Goal: Task Accomplishment & Management: Complete application form

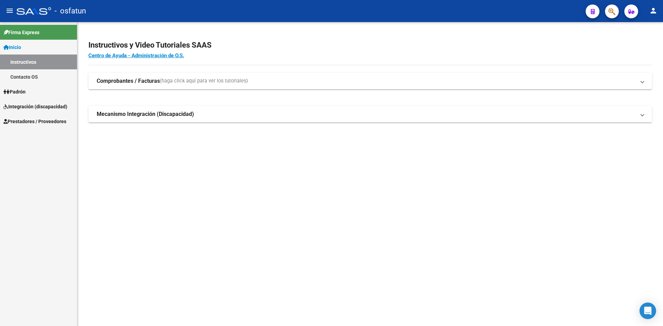
click at [26, 122] on span "Prestadores / Proveedores" at bounding box center [34, 122] width 63 height 8
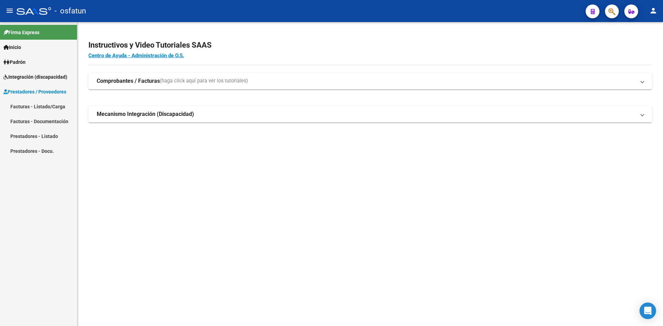
click at [31, 105] on link "Facturas - Listado/Carga" at bounding box center [38, 106] width 77 height 15
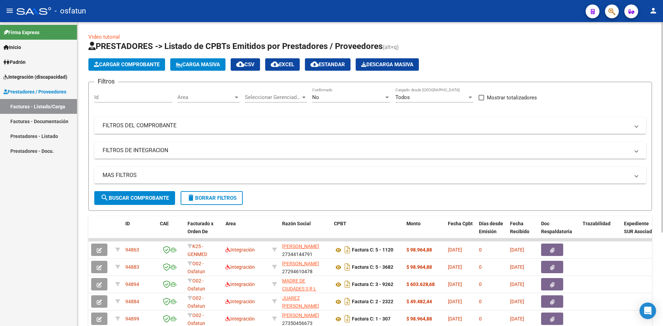
click at [129, 65] on span "Cargar Comprobante" at bounding box center [127, 64] width 66 height 6
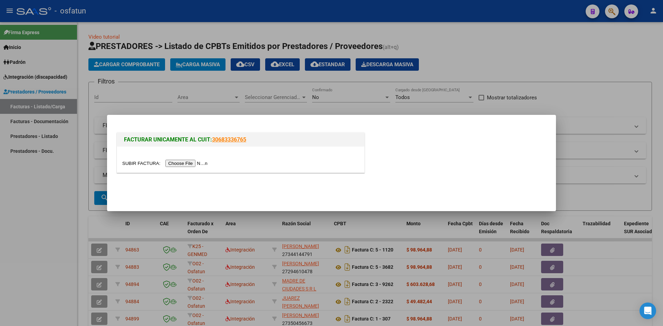
click at [188, 166] on input "file" at bounding box center [165, 163] width 87 height 7
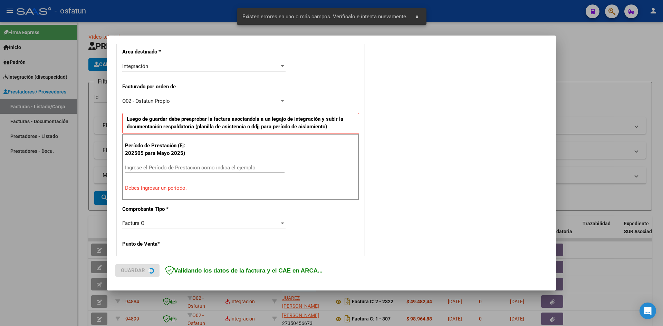
scroll to position [170, 0]
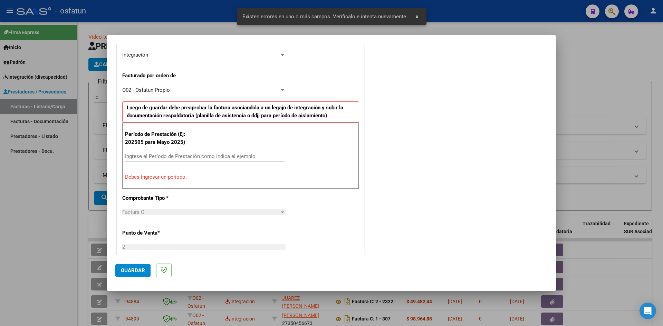
click at [164, 157] on input "Ingrese el Período de Prestación como indica el ejemplo" at bounding box center [205, 156] width 160 height 6
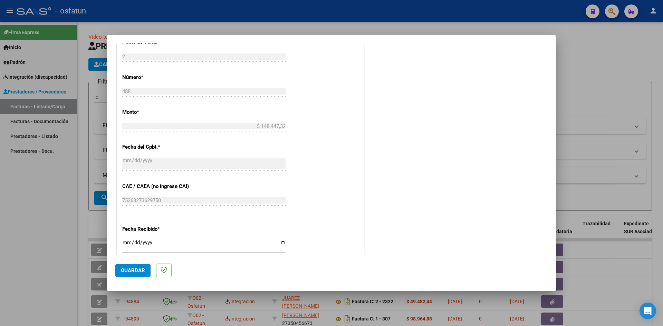
scroll to position [470, 0]
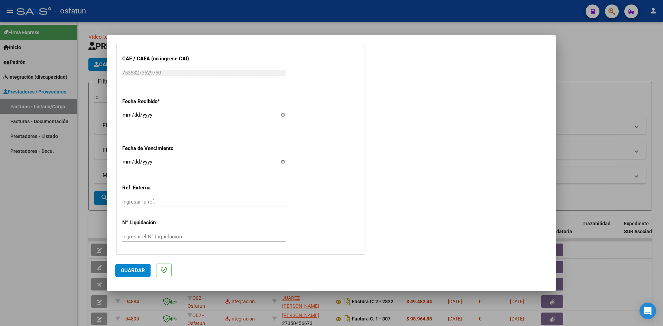
type input "202508"
click at [132, 268] on span "Guardar" at bounding box center [133, 271] width 24 height 6
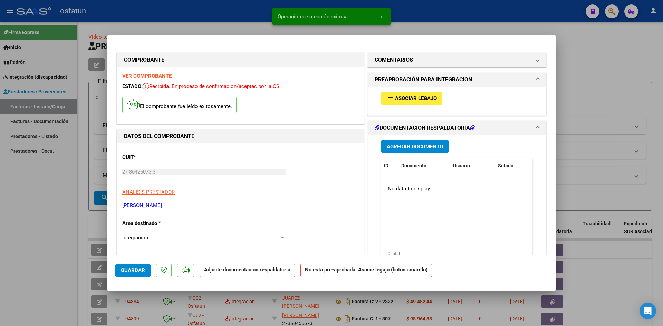
click at [411, 99] on span "Asociar Legajo" at bounding box center [416, 98] width 42 height 6
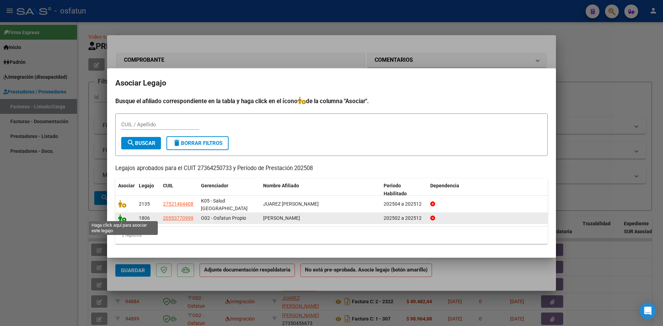
click at [121, 214] on icon at bounding box center [122, 218] width 8 height 8
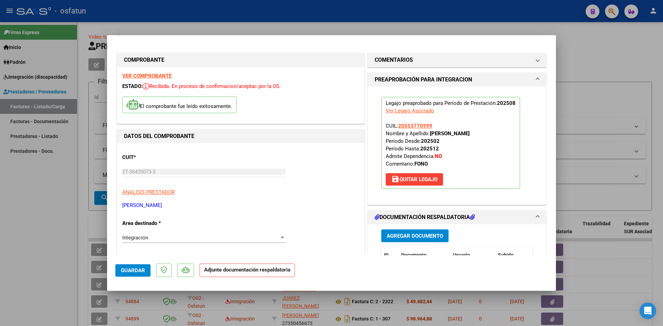
scroll to position [69, 0]
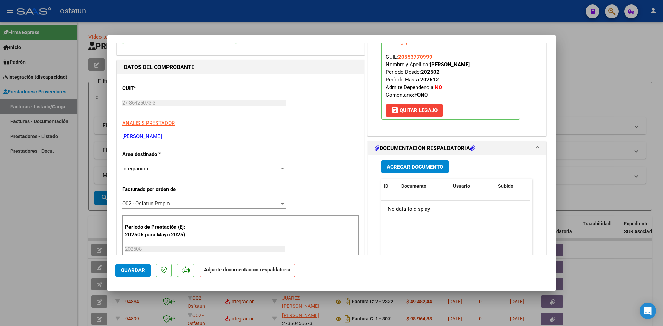
click at [421, 169] on span "Agregar Documento" at bounding box center [415, 167] width 56 height 6
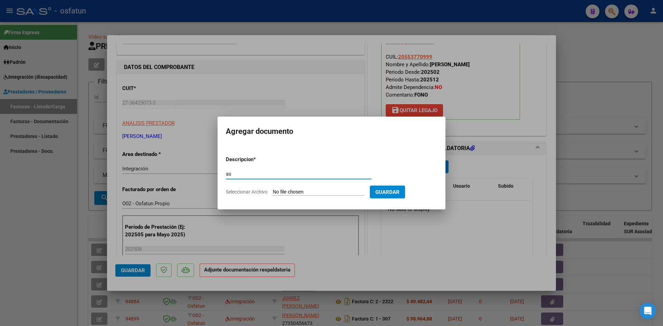
type input "a"
type input "ASISTENCIA"
click at [273, 189] on input "Seleccionar Archivo" at bounding box center [319, 192] width 92 height 7
type input "C:\fakepath\ASISTE FONO AGOSTO.pdf"
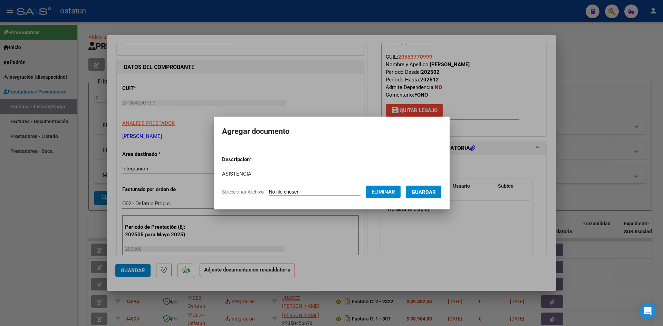
click at [430, 195] on span "Guardar" at bounding box center [424, 192] width 24 height 6
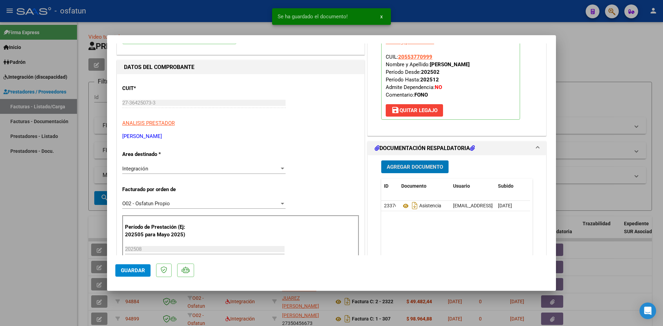
click at [405, 165] on span "Agregar Documento" at bounding box center [415, 167] width 56 height 6
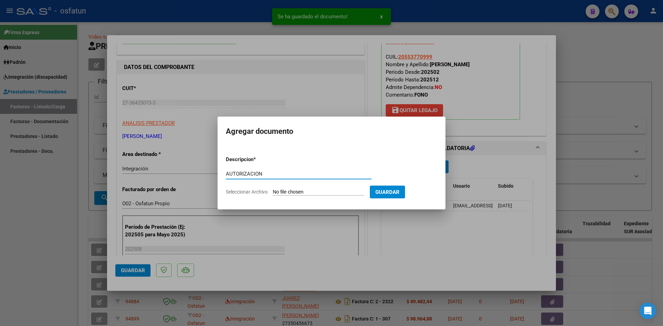
type input "AUTORIZACION"
click at [273, 189] on input "Seleccionar Archivo" at bounding box center [319, 192] width 92 height 7
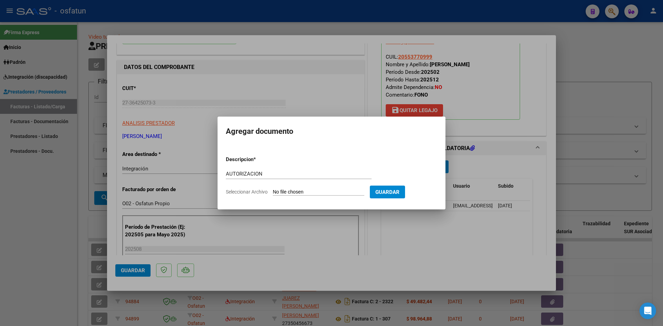
type input "C:\fakepath\AUTOR FONO.pdf"
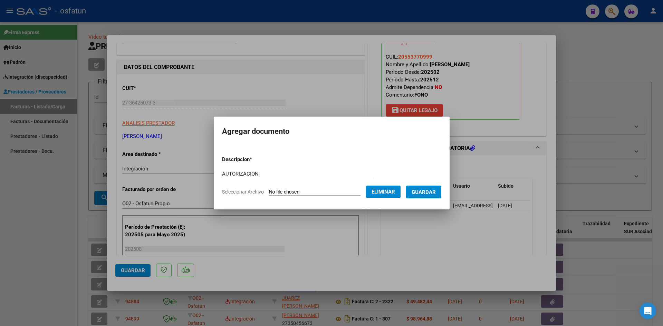
click at [428, 193] on span "Guardar" at bounding box center [424, 192] width 24 height 6
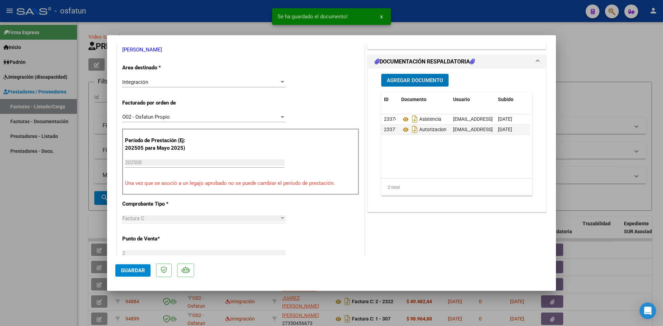
scroll to position [173, 0]
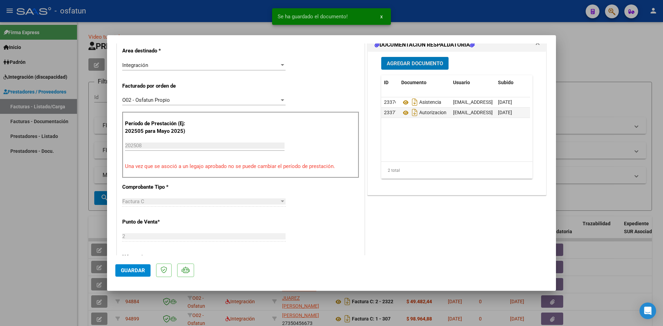
click at [133, 271] on span "Guardar" at bounding box center [133, 271] width 24 height 6
click at [0, 267] on div at bounding box center [331, 163] width 663 height 326
type input "$ 0,00"
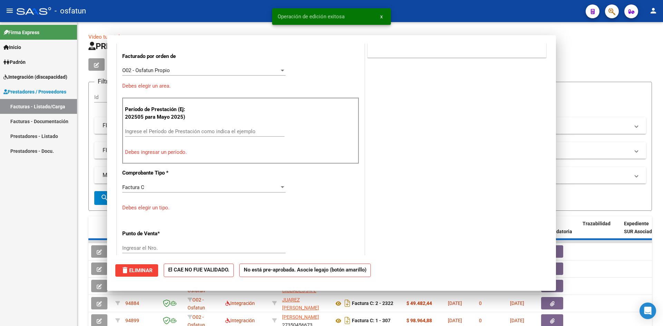
scroll to position [0, 0]
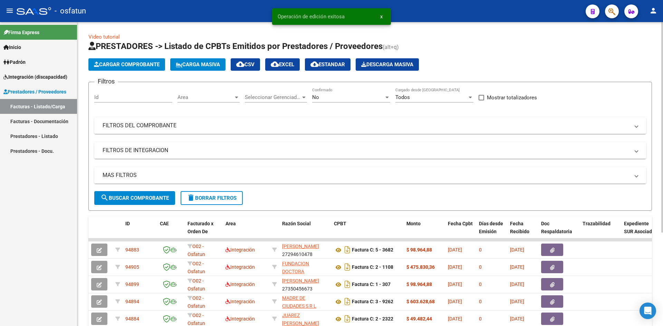
click at [120, 63] on span "Cargar Comprobante" at bounding box center [127, 64] width 66 height 6
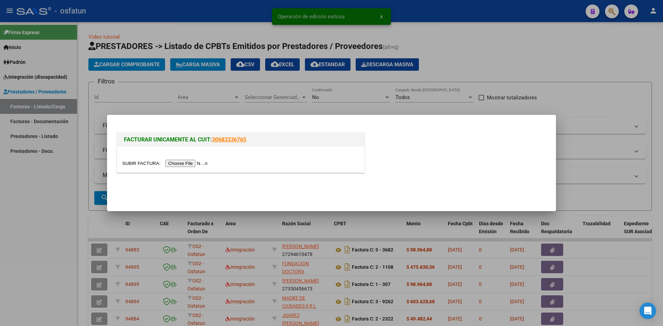
click at [199, 161] on input "file" at bounding box center [165, 163] width 87 height 7
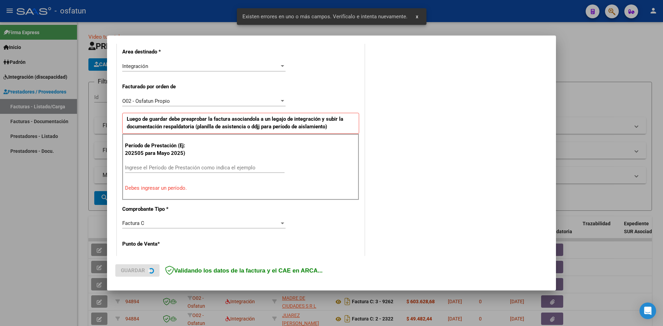
scroll to position [170, 0]
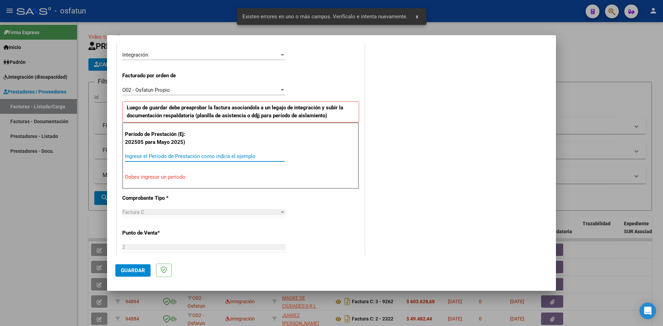
click at [167, 153] on input "Ingrese el Período de Prestación como indica el ejemplo" at bounding box center [205, 156] width 160 height 6
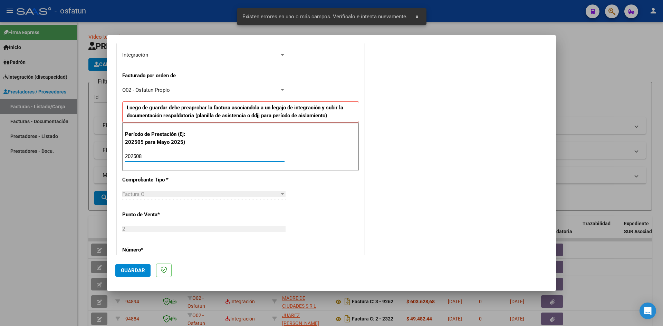
type input "202508"
click at [124, 266] on button "Guardar" at bounding box center [132, 271] width 35 height 12
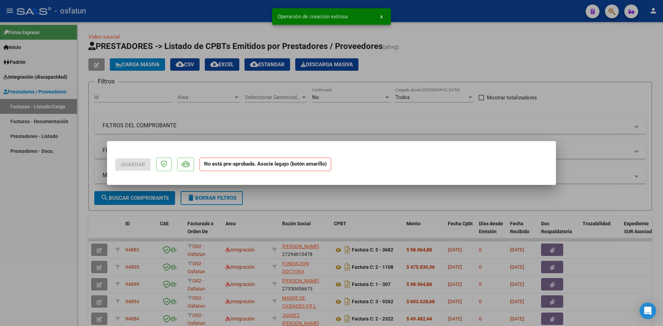
scroll to position [0, 0]
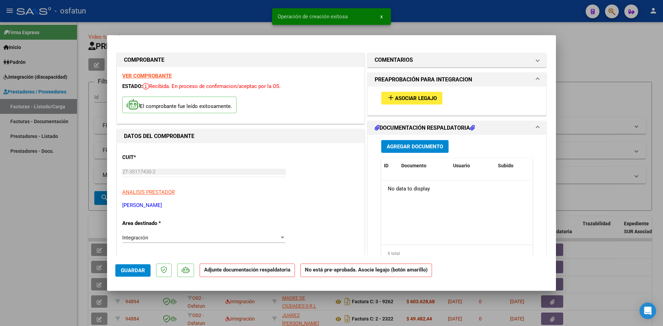
click at [406, 98] on span "Asociar Legajo" at bounding box center [416, 98] width 42 height 6
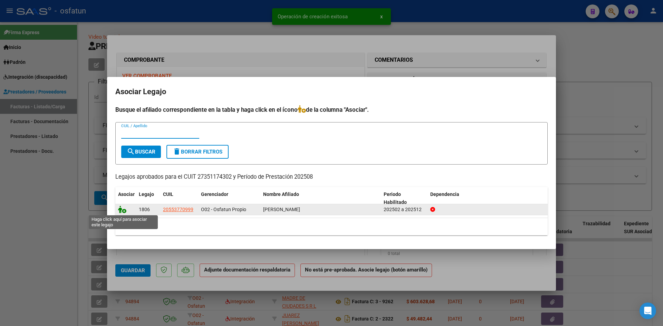
click at [121, 206] on icon at bounding box center [122, 210] width 8 height 8
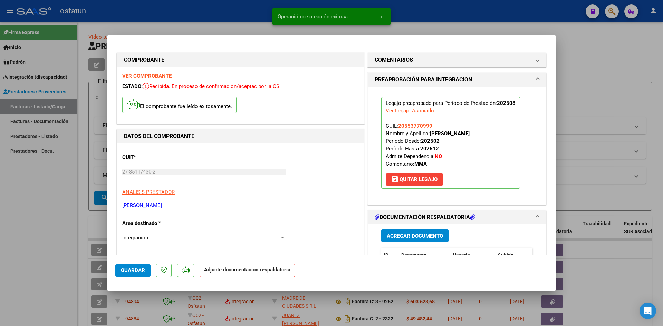
click at [389, 234] on span "Agregar Documento" at bounding box center [415, 236] width 56 height 6
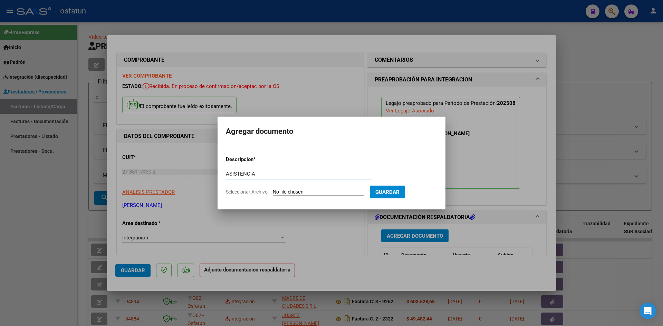
type input "ASISTENCIA"
click at [273, 189] on input "Seleccionar Archivo" at bounding box center [319, 192] width 92 height 7
type input "C:\fakepath\ASISTE MAESTRA APOY AGOSTO.jpg"
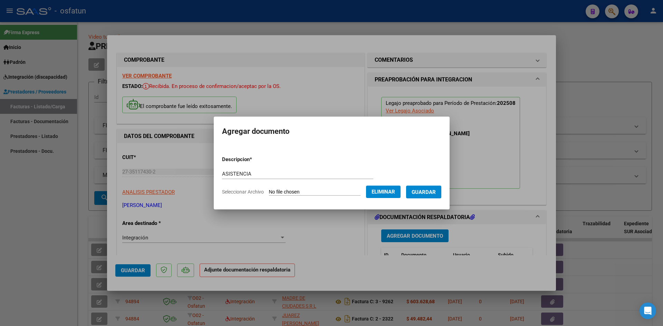
click at [427, 193] on span "Guardar" at bounding box center [424, 192] width 24 height 6
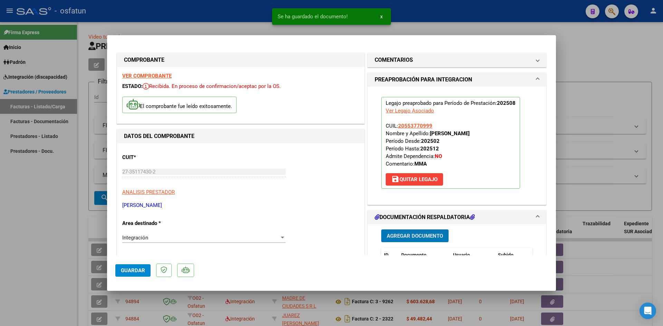
click at [413, 235] on span "Agregar Documento" at bounding box center [415, 236] width 56 height 6
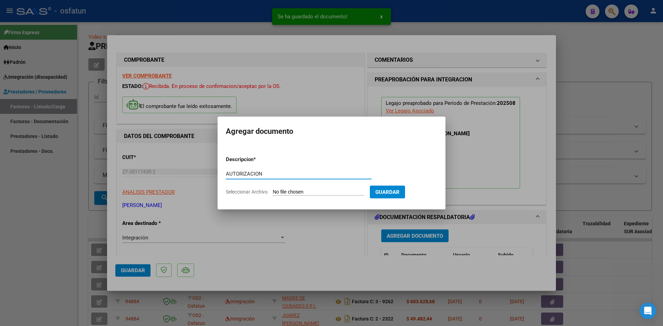
type input "AUTORIZACION"
click at [273, 189] on input "Seleccionar Archivo" at bounding box center [319, 192] width 92 height 7
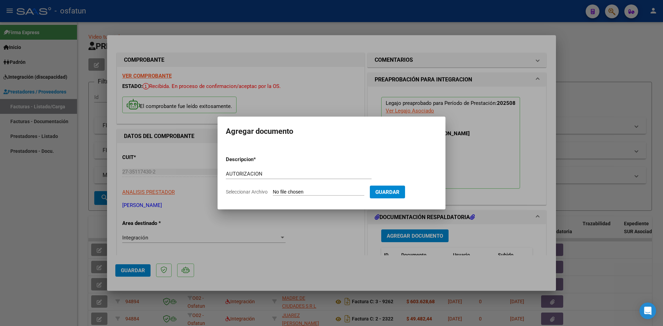
type input "C:\fakepath\AUTOR MAESTRA APOYO.jpg"
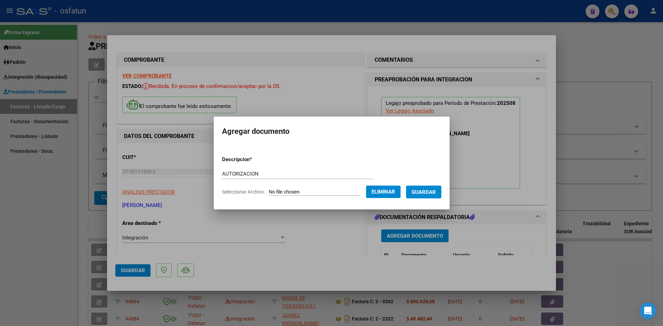
click at [426, 194] on span "Guardar" at bounding box center [424, 192] width 24 height 6
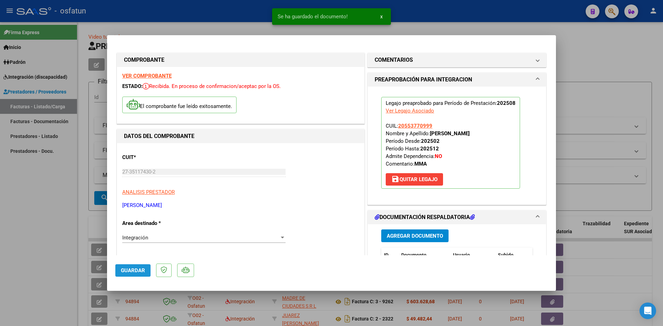
click at [128, 269] on span "Guardar" at bounding box center [133, 271] width 24 height 6
click at [20, 269] on div at bounding box center [331, 163] width 663 height 326
type input "$ 0,00"
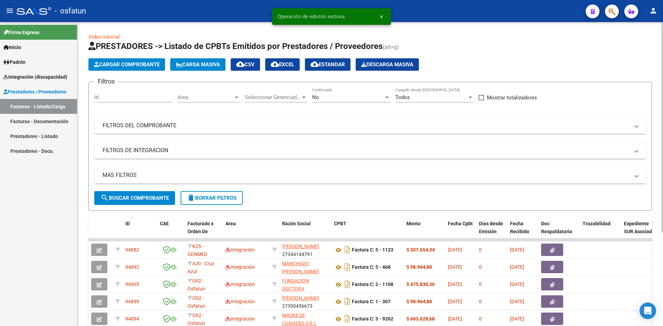
click at [118, 67] on span "Cargar Comprobante" at bounding box center [127, 64] width 66 height 6
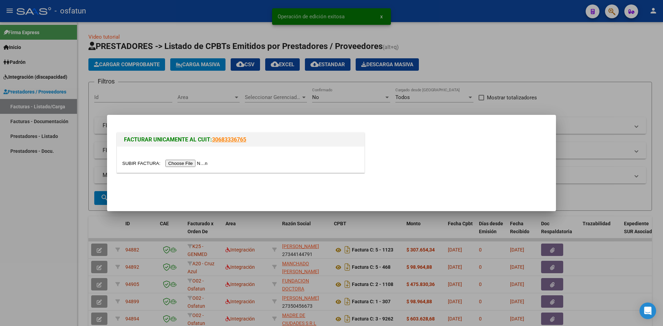
click at [193, 164] on input "file" at bounding box center [165, 163] width 87 height 7
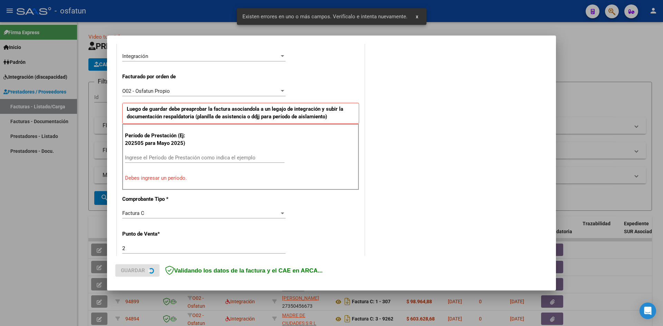
scroll to position [170, 0]
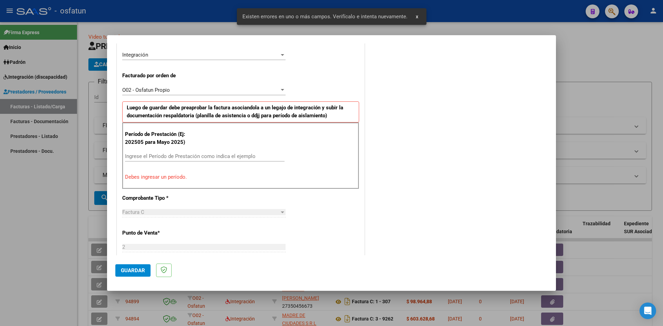
click at [175, 152] on div "Ingrese el Período de Prestación como indica el ejemplo" at bounding box center [205, 156] width 160 height 10
type input "2"
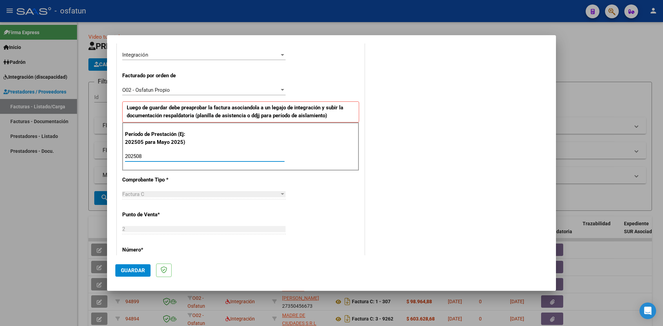
type input "202508"
click at [130, 270] on span "Guardar" at bounding box center [133, 271] width 24 height 6
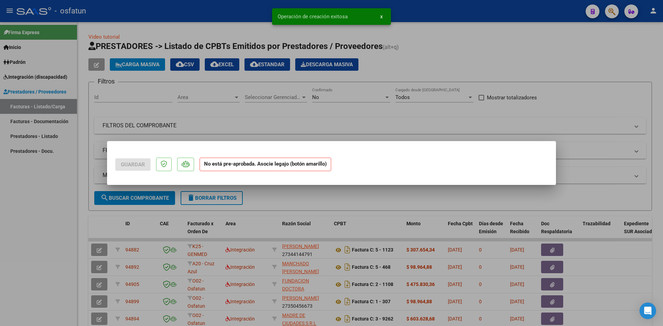
scroll to position [0, 0]
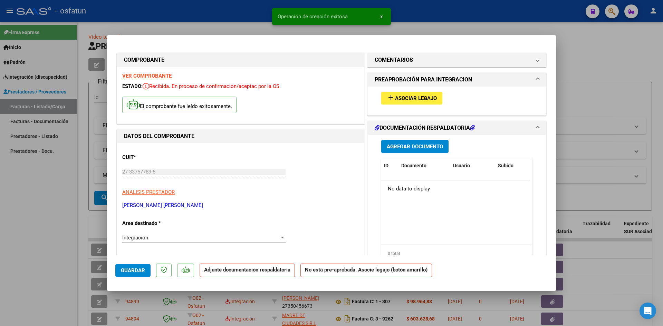
click at [402, 98] on span "Asociar Legajo" at bounding box center [416, 98] width 42 height 6
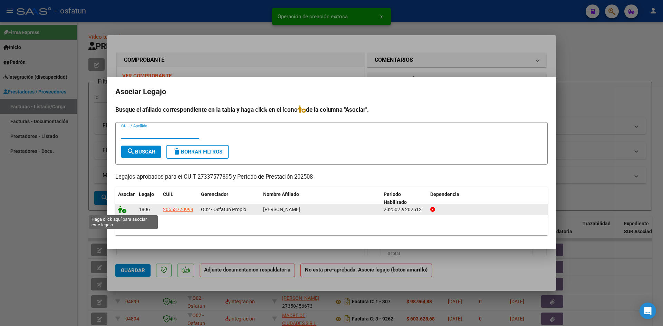
click at [121, 207] on icon at bounding box center [122, 210] width 8 height 8
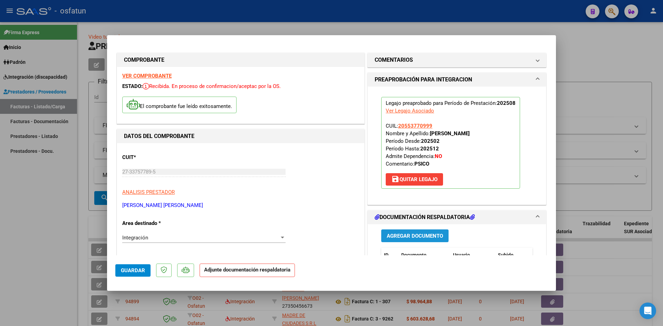
click at [405, 236] on span "Agregar Documento" at bounding box center [415, 236] width 56 height 6
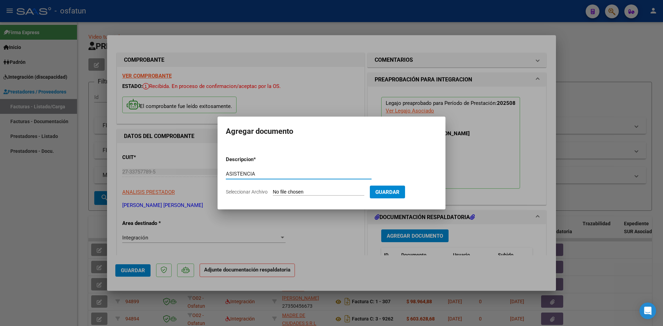
type input "ASISTENCIA"
click at [273, 189] on input "Seleccionar Archivo" at bounding box center [319, 192] width 92 height 7
type input "C:\fakepath\ASISTE PSICOLOG AGOSTO.jpg"
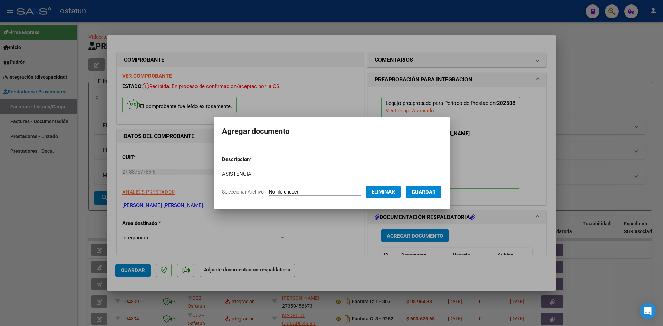
click at [427, 194] on span "Guardar" at bounding box center [424, 192] width 24 height 6
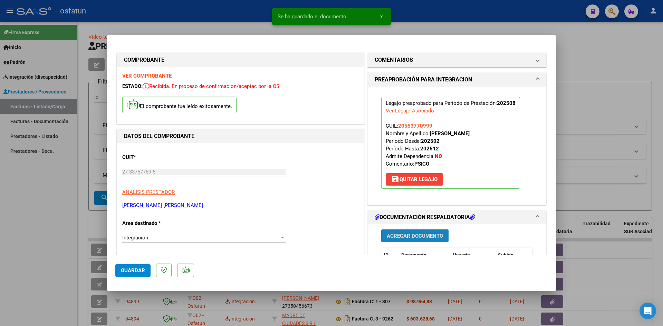
click at [402, 235] on span "Agregar Documento" at bounding box center [415, 236] width 56 height 6
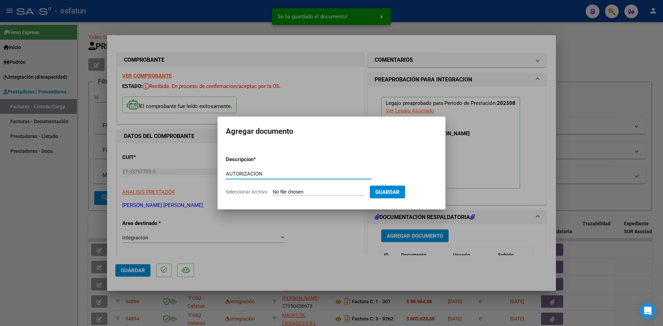
type input "AUTORIZACION"
click at [273, 189] on input "Seleccionar Archivo" at bounding box center [319, 192] width 92 height 7
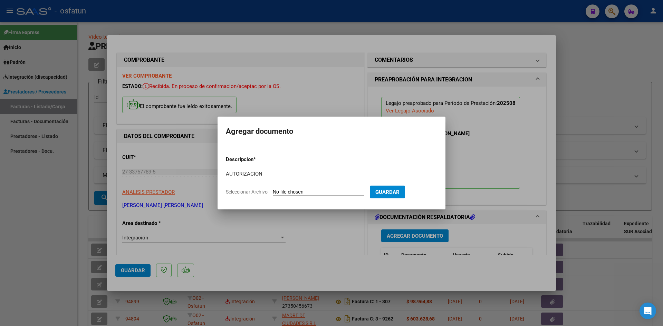
type input "C:\fakepath\AUTOR PSICOLOGIA.jpg"
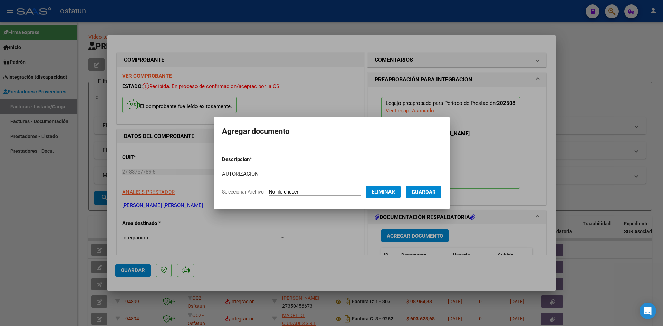
click at [435, 192] on span "Guardar" at bounding box center [424, 192] width 24 height 6
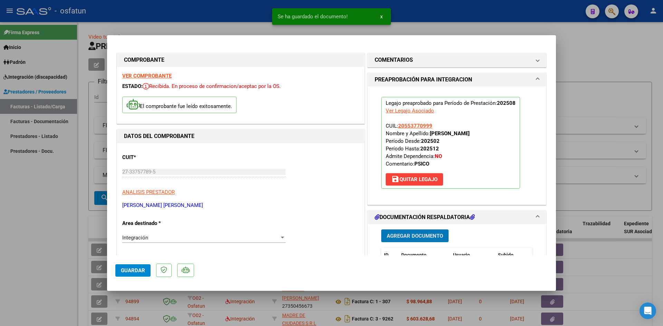
click at [126, 268] on span "Guardar" at bounding box center [133, 271] width 24 height 6
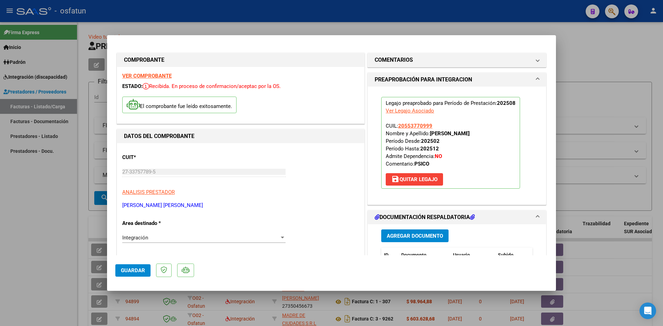
click at [26, 252] on div at bounding box center [331, 163] width 663 height 326
type input "$ 0,00"
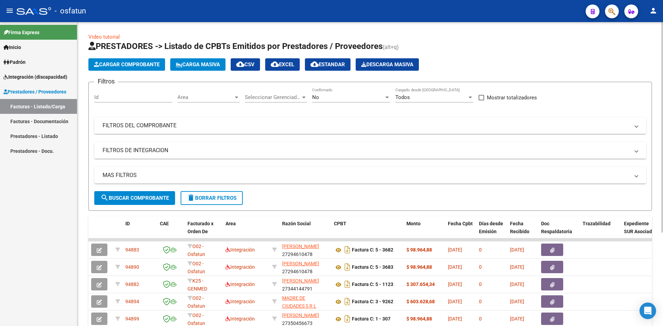
click at [116, 57] on app-list-header "PRESTADORES -> Listado de CPBTs Emitidos por Prestadores / Proveedores (alt+q) …" at bounding box center [370, 126] width 564 height 170
click at [116, 63] on span "Cargar Comprobante" at bounding box center [127, 64] width 66 height 6
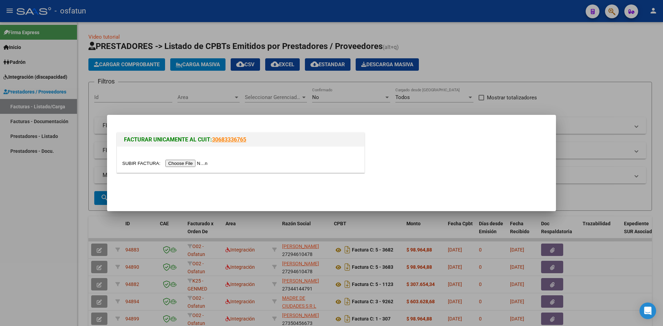
click at [201, 164] on input "file" at bounding box center [165, 163] width 87 height 7
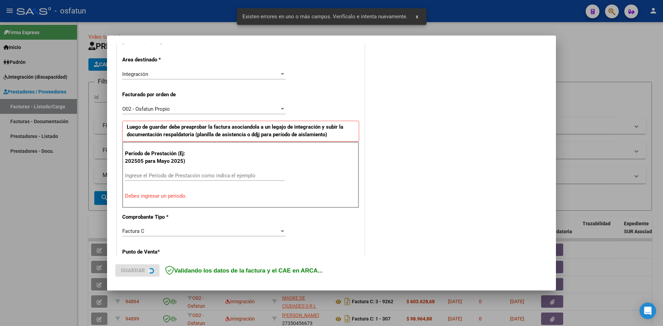
scroll to position [170, 0]
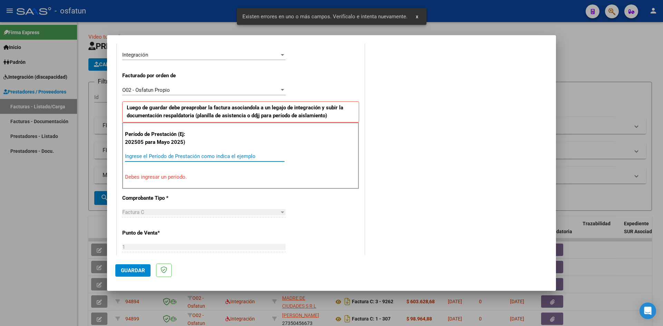
click at [152, 154] on input "Ingrese el Período de Prestación como indica el ejemplo" at bounding box center [205, 156] width 160 height 6
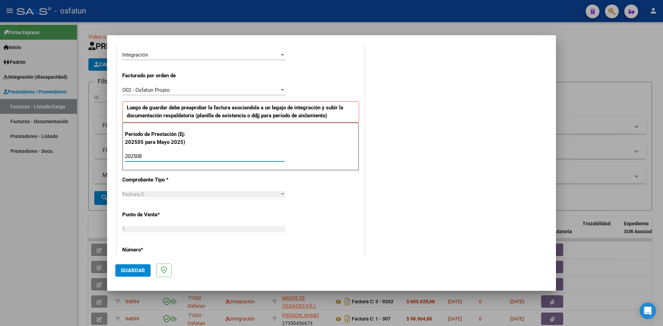
type input "202508"
click at [129, 269] on span "Guardar" at bounding box center [133, 271] width 24 height 6
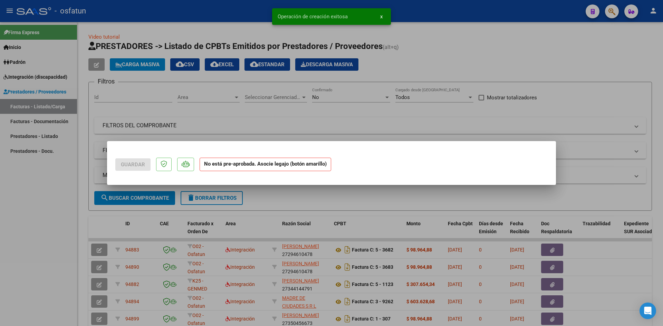
scroll to position [0, 0]
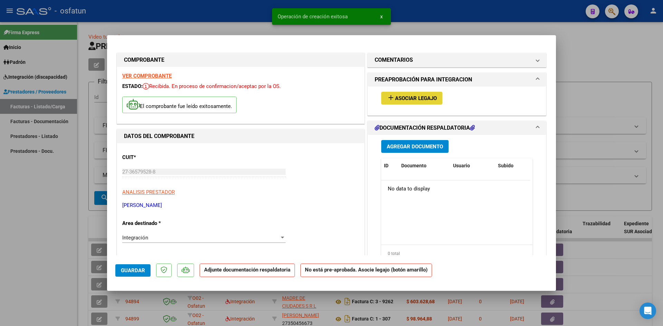
click at [415, 99] on span "Asociar Legajo" at bounding box center [416, 98] width 42 height 6
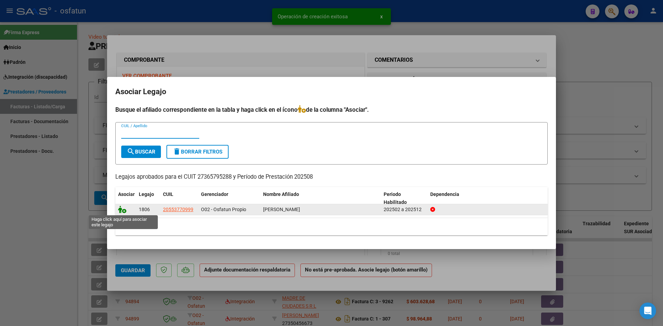
click at [123, 211] on icon at bounding box center [122, 210] width 8 height 8
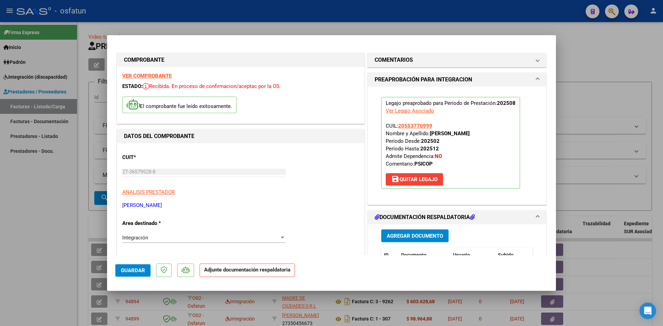
click at [404, 236] on span "Agregar Documento" at bounding box center [415, 236] width 56 height 6
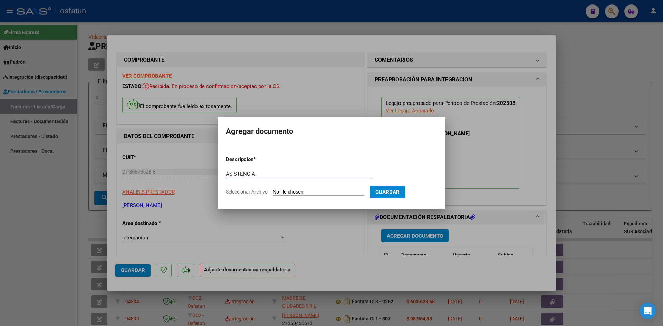
type input "ASISTENCIA"
click at [273, 189] on input "Seleccionar Archivo" at bounding box center [319, 192] width 92 height 7
click at [347, 195] on input "Seleccionar Archivo" at bounding box center [319, 192] width 92 height 7
type input "C:\fakepath\ASIST PSICOPED AGOSTO.pdf"
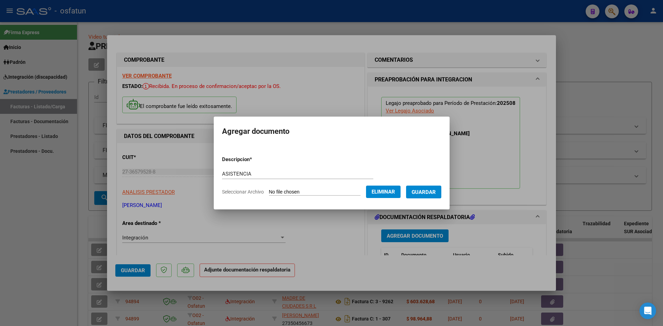
click at [436, 192] on span "Guardar" at bounding box center [424, 192] width 24 height 6
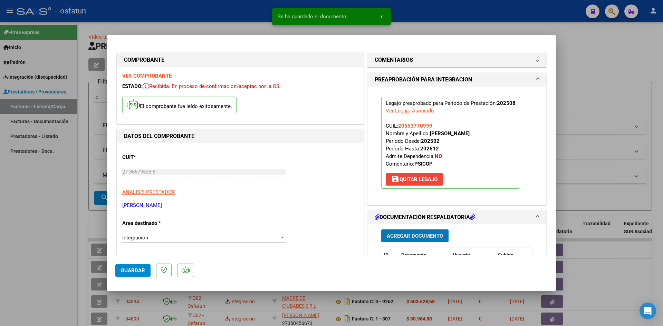
click at [422, 237] on span "Agregar Documento" at bounding box center [415, 236] width 56 height 6
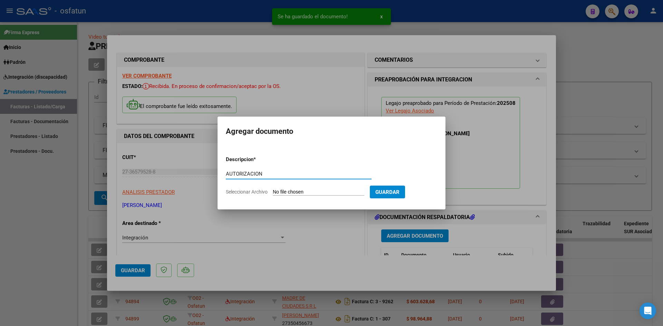
type input "AUTORIZACION"
click at [273, 189] on input "Seleccionar Archivo" at bounding box center [319, 192] width 92 height 7
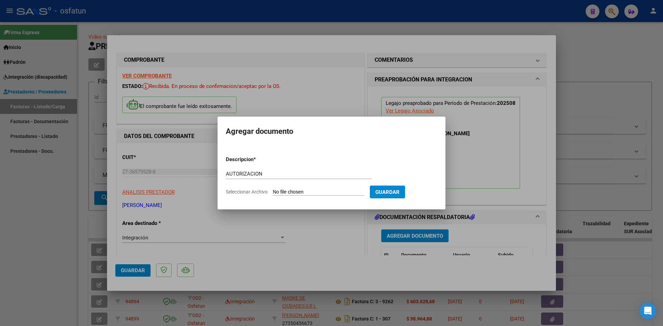
type input "C:\fakepath\AUTOR PSICOPEDAGOGIA.jpg"
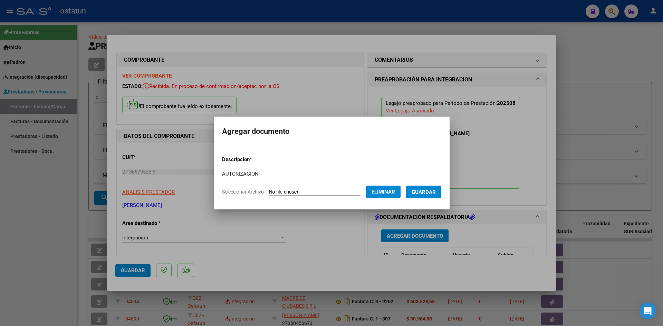
click at [434, 194] on span "Guardar" at bounding box center [424, 192] width 24 height 6
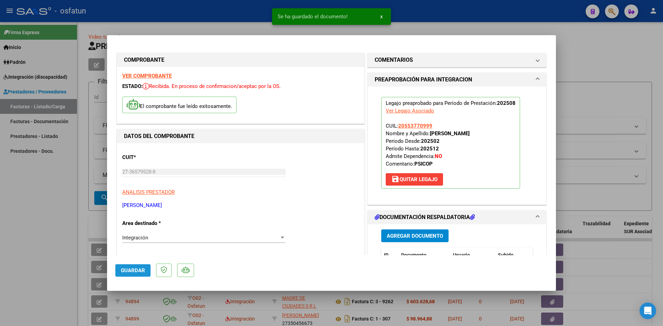
click at [136, 274] on button "Guardar" at bounding box center [132, 271] width 35 height 12
click at [45, 136] on div at bounding box center [331, 163] width 663 height 326
type input "$ 0,00"
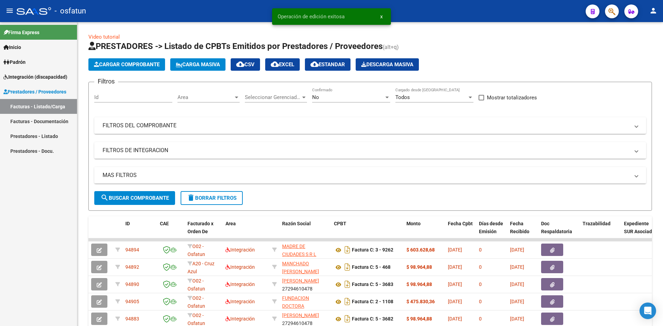
click at [9, 219] on div "Firma Express Inicio Instructivos Contacto OS Padrón Análisis Afiliado Integrac…" at bounding box center [38, 174] width 77 height 304
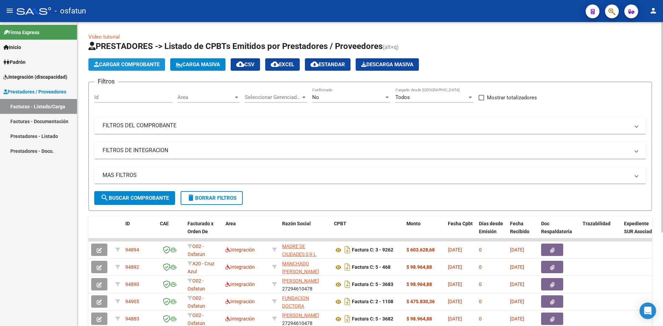
click at [115, 65] on span "Cargar Comprobante" at bounding box center [127, 64] width 66 height 6
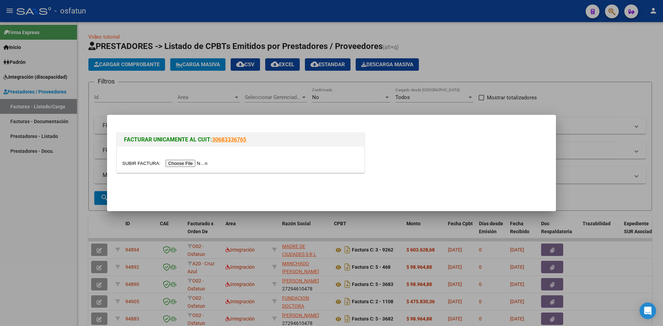
click at [195, 165] on input "file" at bounding box center [165, 163] width 87 height 7
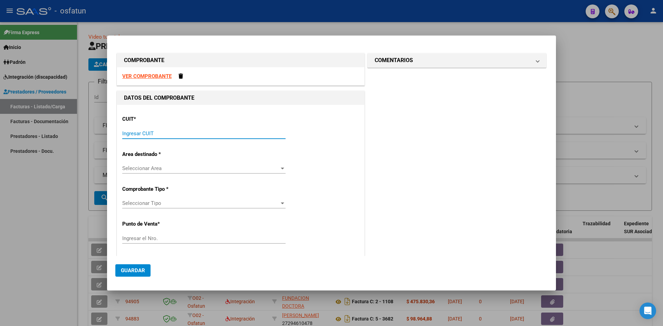
click at [150, 131] on input "Ingresar CUIT" at bounding box center [203, 134] width 163 height 6
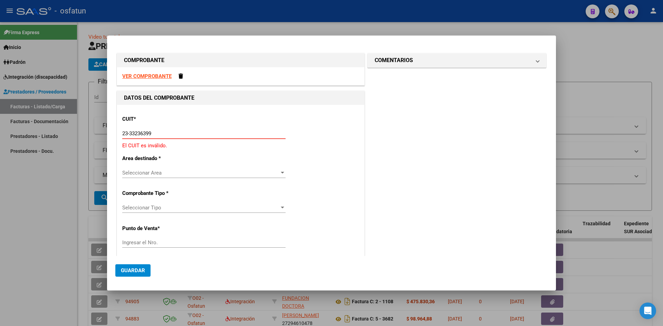
type input "23-33236399-9"
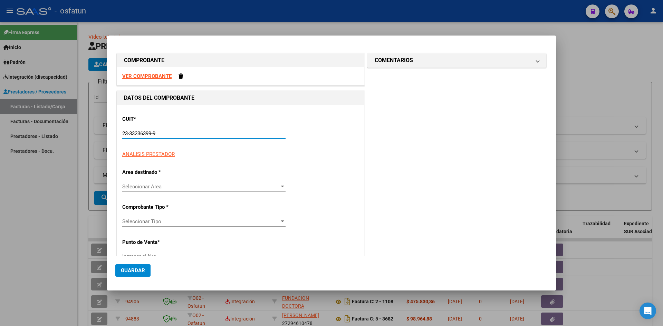
type input "2"
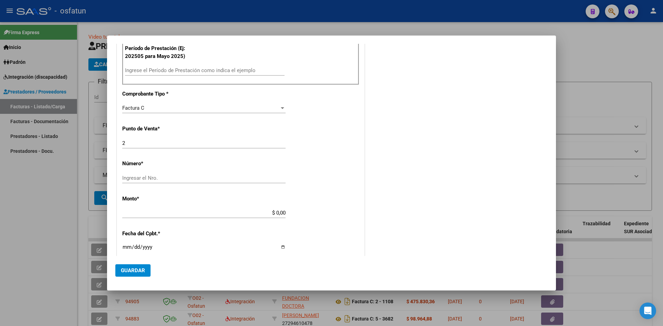
scroll to position [242, 0]
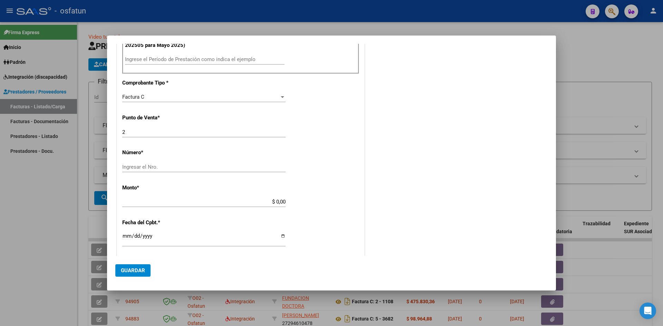
type input "23-33236399-9"
click at [171, 169] on input "Ingresar el Nro." at bounding box center [203, 167] width 163 height 6
type input "123"
click at [174, 196] on div "CUIT * 23-33236399-9 Ingresar CUIT ANALISIS PRESTADOR [PERSON_NAME] [PERSON_NAM…" at bounding box center [240, 160] width 247 height 594
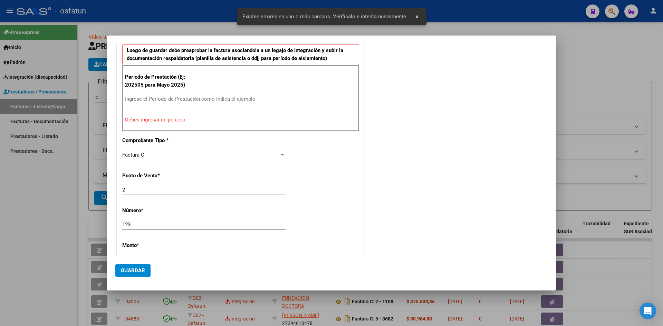
scroll to position [144, 0]
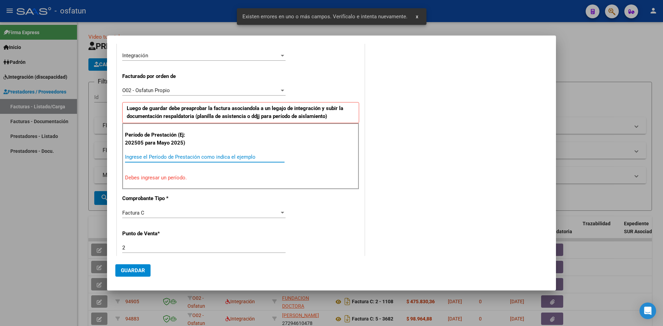
click at [137, 154] on input "Ingrese el Período de Prestación como indica el ejemplo" at bounding box center [205, 157] width 160 height 6
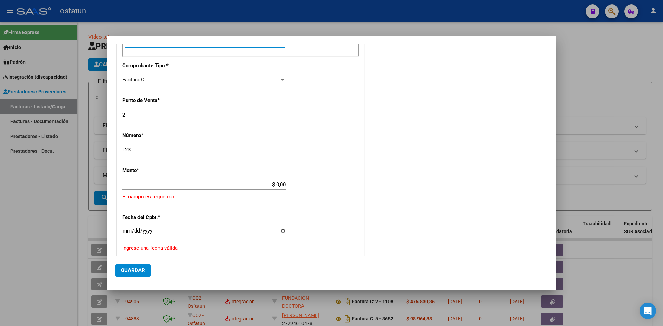
scroll to position [282, 0]
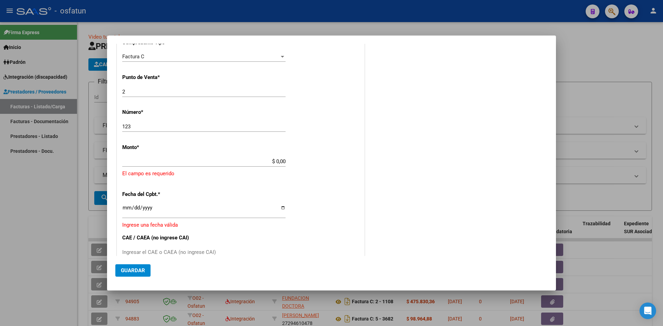
type input "202506"
click at [285, 157] on div "CUIT * 23-33236399-9 Ingresar CUIT ANALISIS PRESTADOR [PERSON_NAME] [PERSON_NAM…" at bounding box center [240, 128] width 247 height 610
click at [278, 161] on input "$ 0,00" at bounding box center [203, 162] width 163 height 6
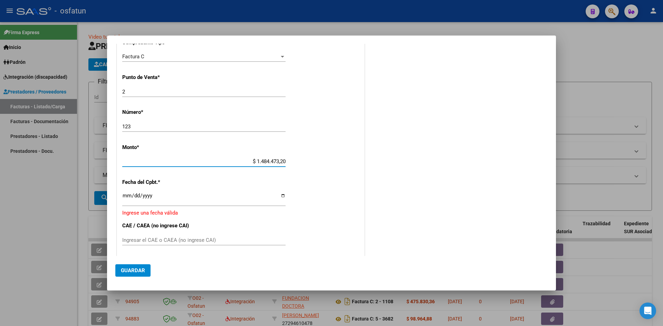
type input "$ 148.447,32"
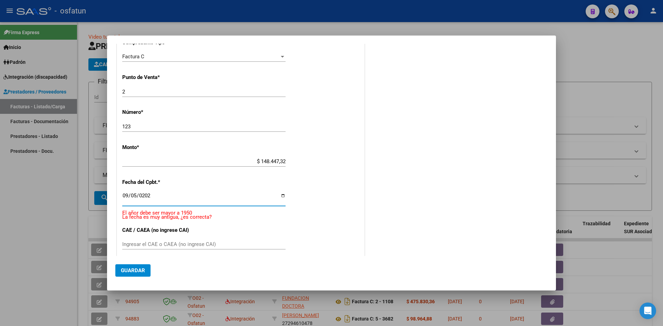
type input "[DATE]"
click at [132, 231] on div "Ingresar el CAE o CAEA (no ingrese CAI)" at bounding box center [203, 236] width 163 height 10
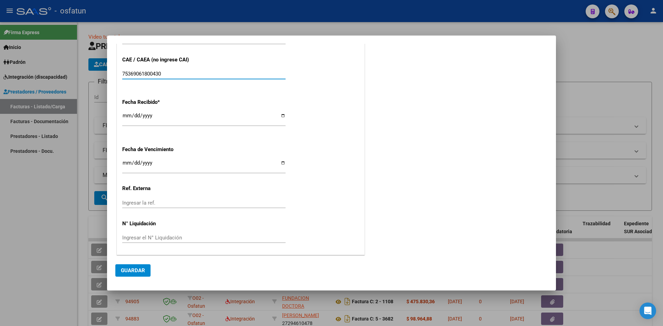
scroll to position [445, 0]
type input "75369061800430"
click at [123, 163] on input "Ingresar la fecha" at bounding box center [203, 165] width 163 height 11
click at [130, 271] on span "Guardar" at bounding box center [133, 271] width 24 height 6
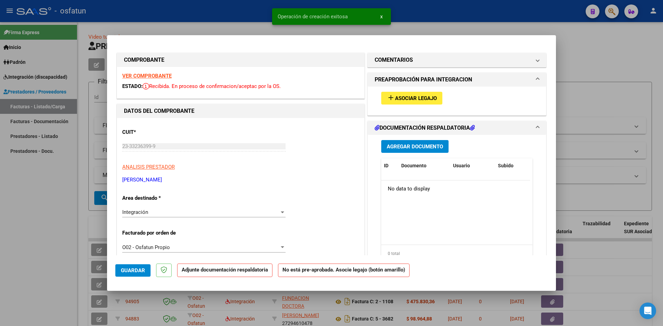
click at [420, 97] on span "Asociar Legajo" at bounding box center [416, 98] width 42 height 6
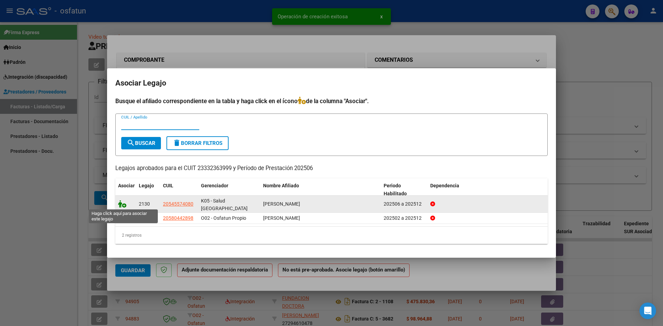
click at [123, 203] on icon at bounding box center [122, 204] width 8 height 8
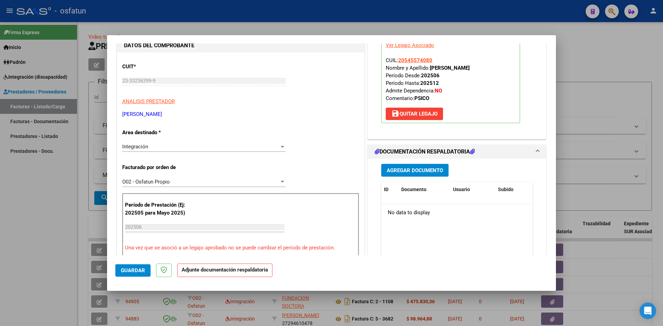
scroll to position [104, 0]
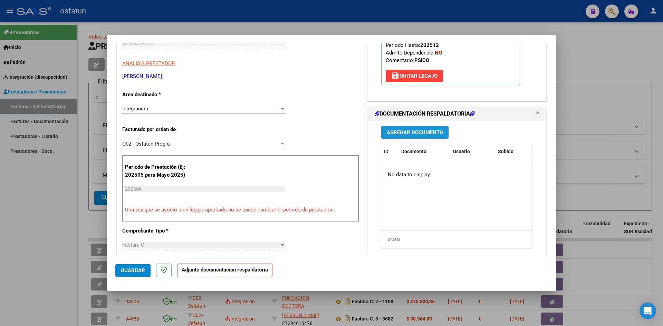
click at [415, 136] on button "Agregar Documento" at bounding box center [414, 132] width 67 height 13
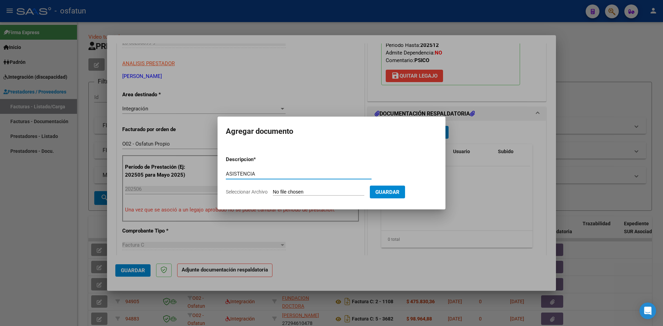
type input "ASISTENCIA"
click at [273, 189] on input "Seleccionar Archivo" at bounding box center [319, 192] width 92 height 7
type input "C:\fakepath\ASIST PSICOL JUNIO.pdf"
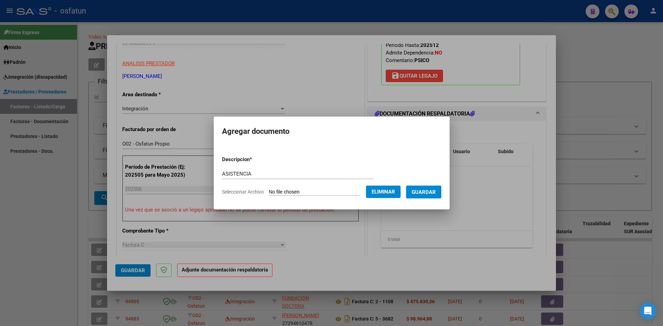
click at [432, 196] on button "Guardar" at bounding box center [423, 192] width 35 height 13
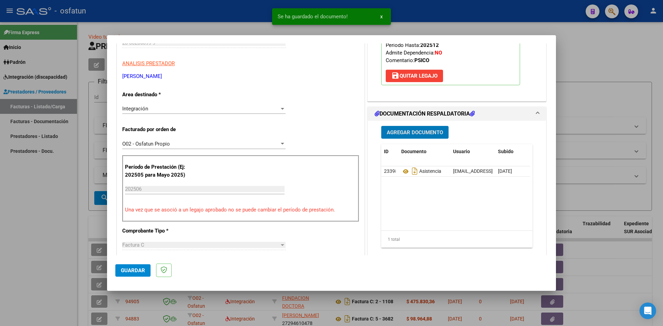
click at [405, 133] on span "Agregar Documento" at bounding box center [415, 133] width 56 height 6
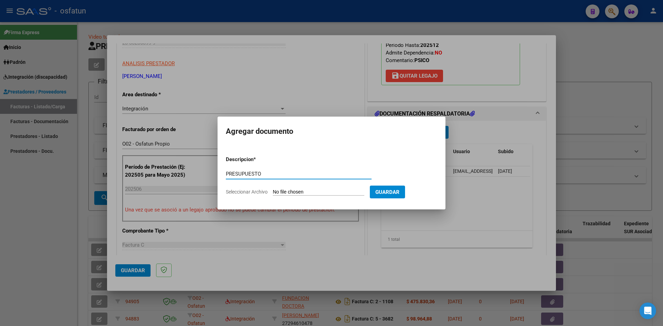
type input "PRESUPUESTO"
click at [273, 189] on input "Seleccionar Archivo" at bounding box center [319, 192] width 92 height 7
type input "C:\fakepath\PRESUPUESTO PSICOL JUNIO.pdf"
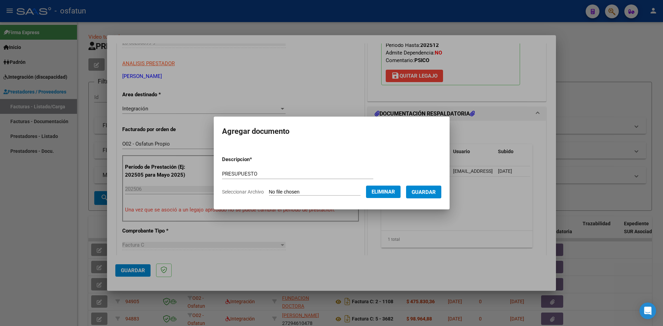
click at [434, 193] on span "Guardar" at bounding box center [424, 192] width 24 height 6
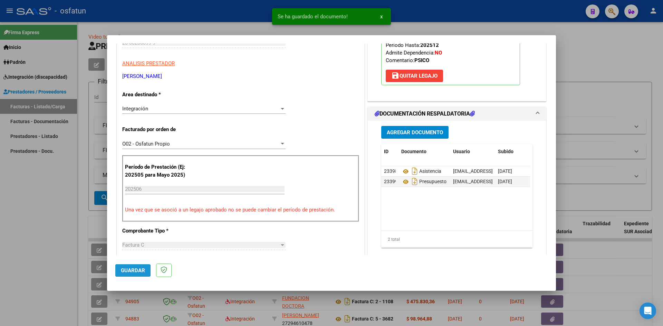
click at [142, 273] on span "Guardar" at bounding box center [133, 271] width 24 height 6
click at [0, 239] on div at bounding box center [331, 163] width 663 height 326
type input "$ 0,00"
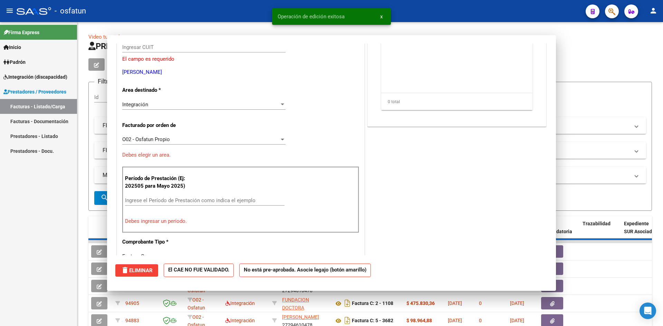
scroll to position [0, 0]
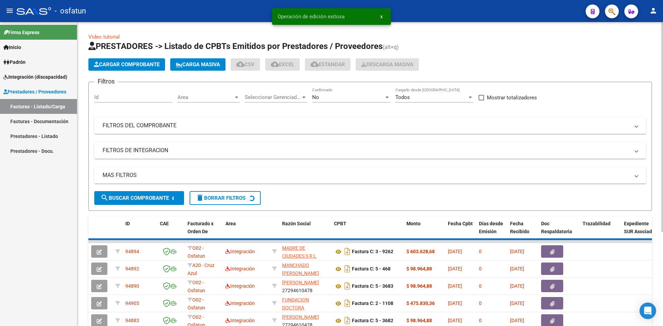
click at [113, 62] on span "Cargar Comprobante" at bounding box center [127, 64] width 66 height 6
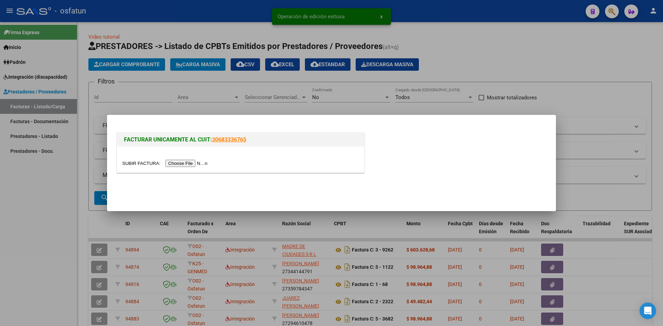
click at [179, 165] on input "file" at bounding box center [165, 163] width 87 height 7
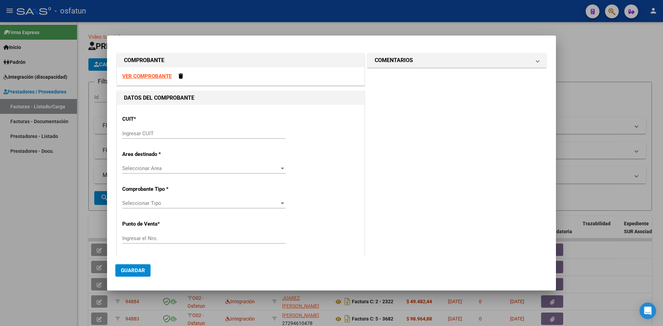
click at [224, 171] on span "Seleccionar Area" at bounding box center [200, 168] width 157 height 6
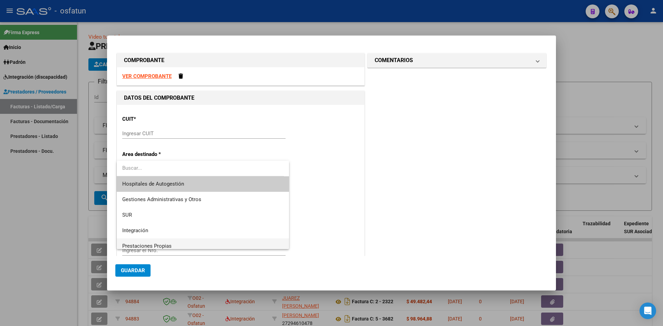
scroll to position [35, 0]
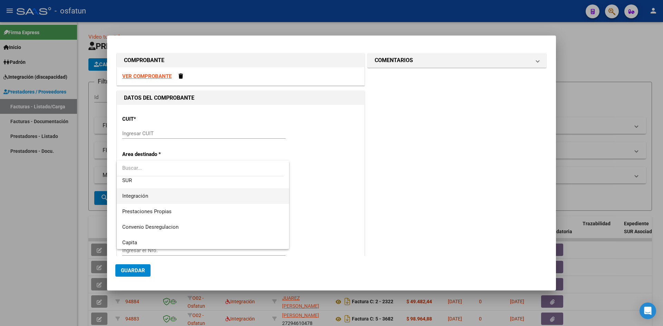
click at [192, 197] on span "Integración" at bounding box center [202, 197] width 161 height 16
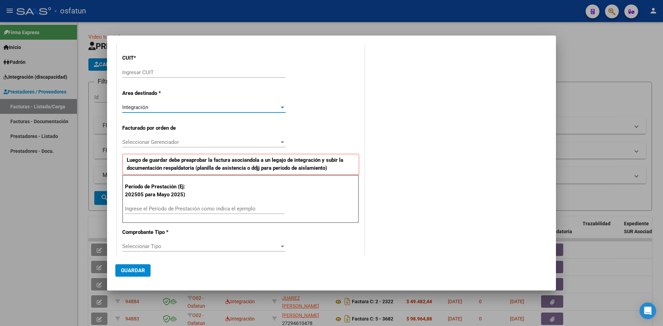
scroll to position [0, 0]
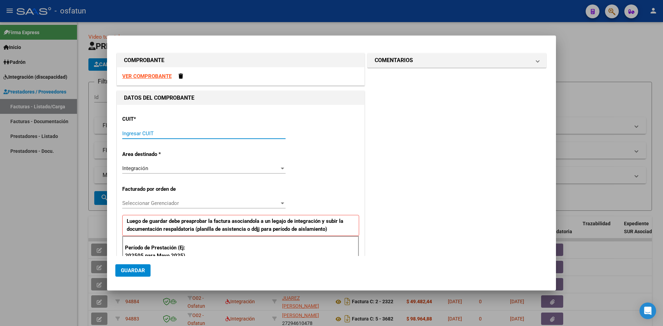
click at [143, 133] on input "Ingresar CUIT" at bounding box center [203, 134] width 163 height 6
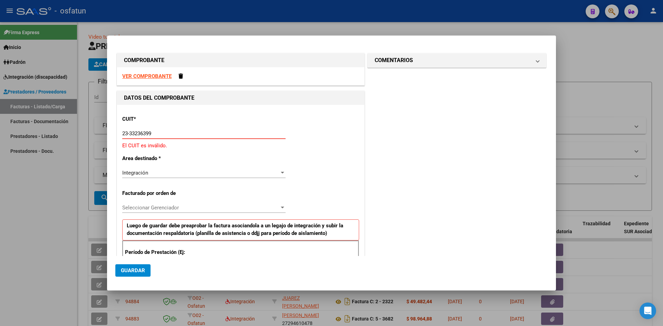
type input "23-33236399-9"
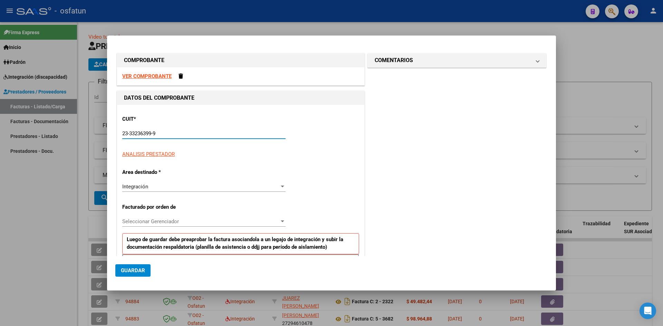
type input "2"
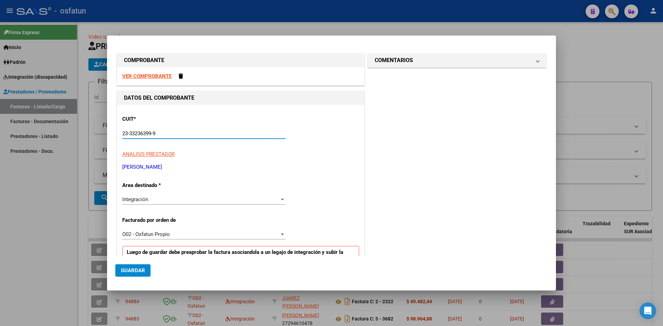
type input "23-33236399-9"
click at [151, 200] on div "Integración" at bounding box center [200, 200] width 157 height 6
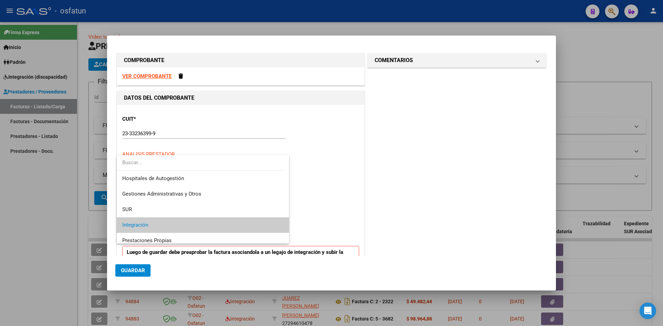
scroll to position [26, 0]
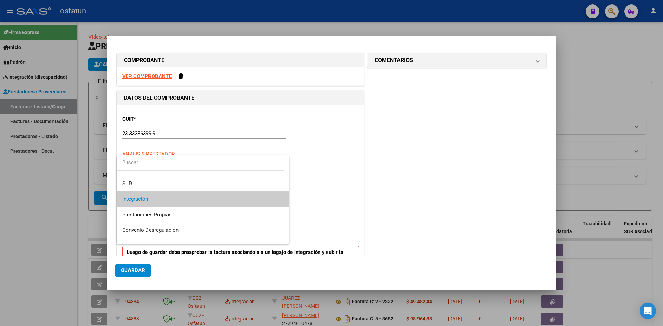
click at [151, 200] on span "Integración" at bounding box center [202, 200] width 161 height 16
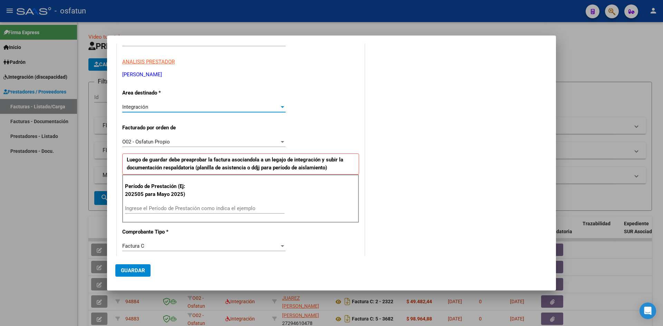
scroll to position [104, 0]
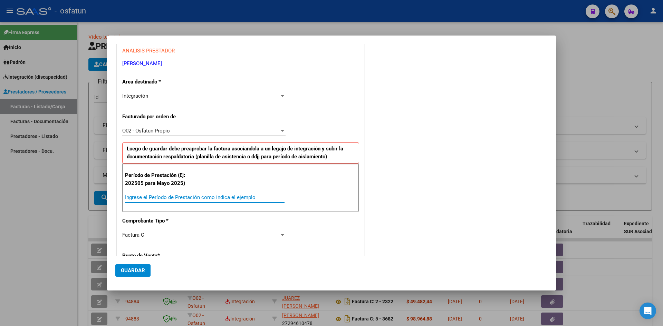
click at [151, 200] on input "Ingrese el Período de Prestación como indica el ejemplo" at bounding box center [205, 197] width 160 height 6
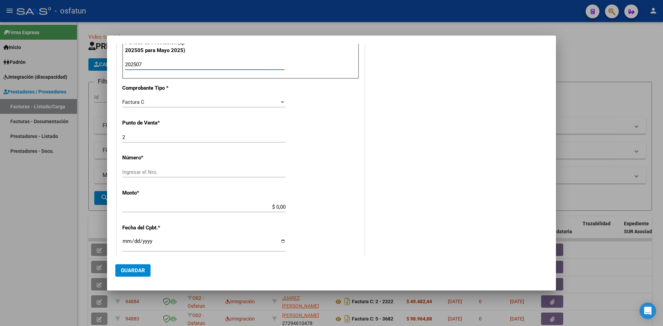
scroll to position [242, 0]
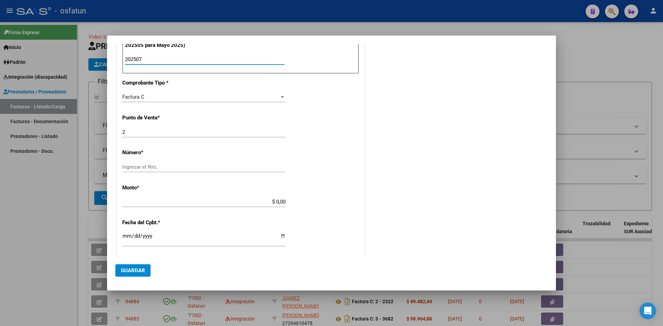
type input "202507"
click at [147, 164] on input "Ingresar el Nro." at bounding box center [203, 167] width 163 height 6
type input "124"
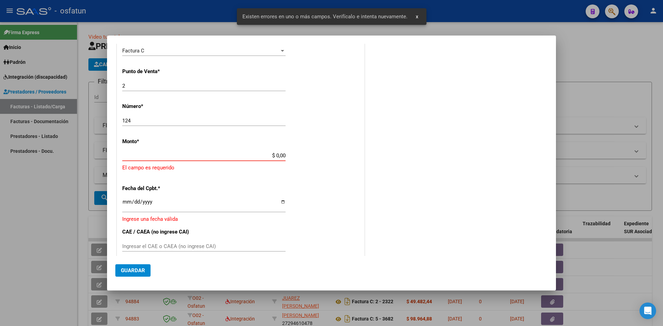
scroll to position [290, 0]
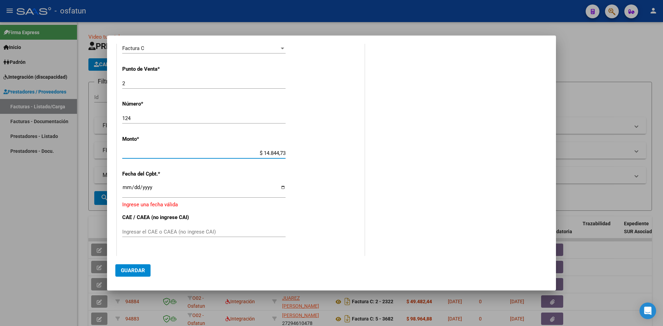
type input "$ 148.447,32"
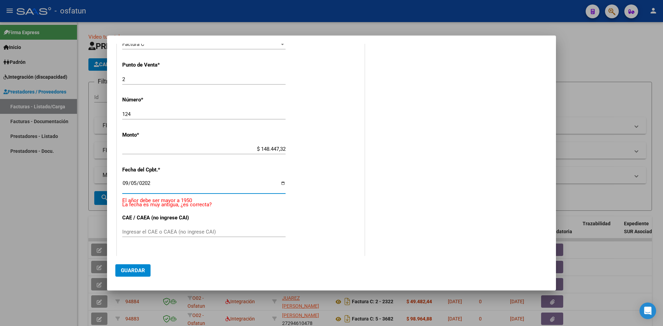
type input "[DATE]"
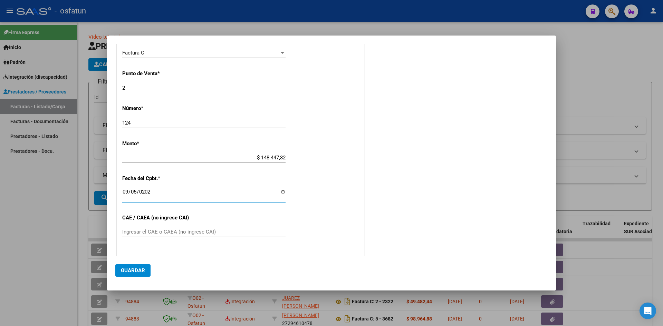
scroll to position [321, 0]
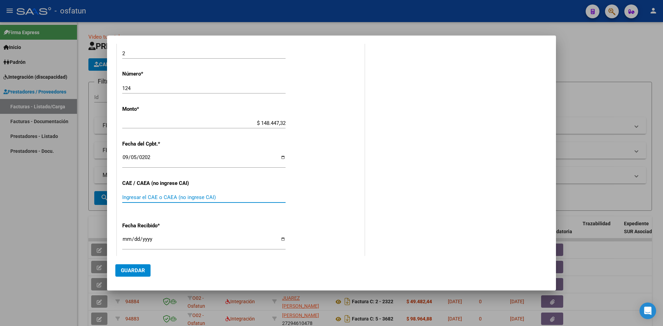
click at [150, 199] on input "Ingresar el CAE o CAEA (no ingrese CAI)" at bounding box center [203, 197] width 163 height 6
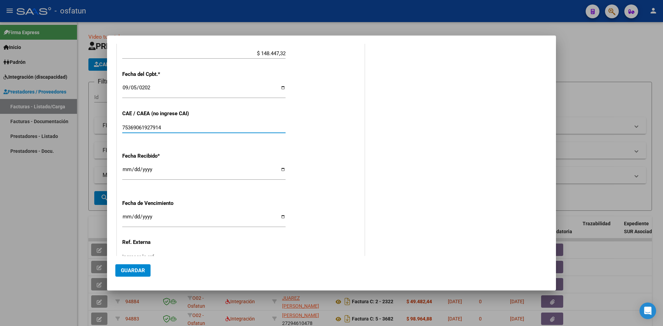
scroll to position [424, 0]
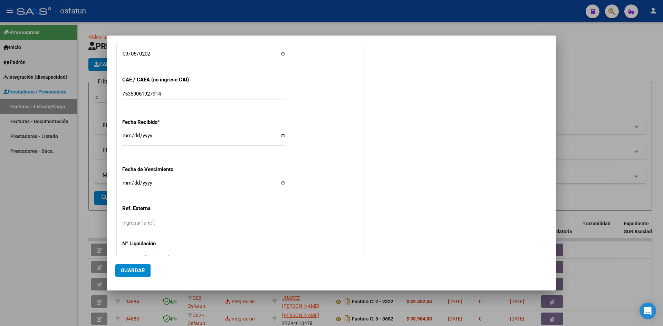
type input "75369061927914"
click at [127, 274] on button "Guardar" at bounding box center [132, 271] width 35 height 12
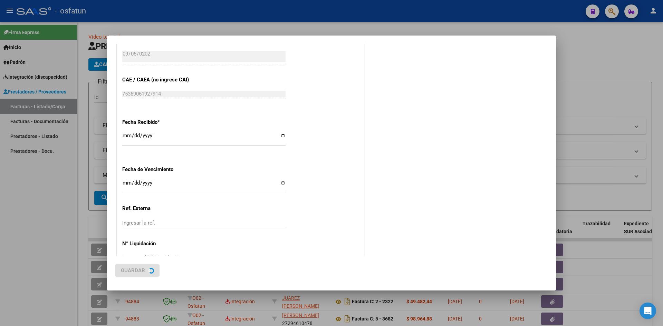
scroll to position [0, 0]
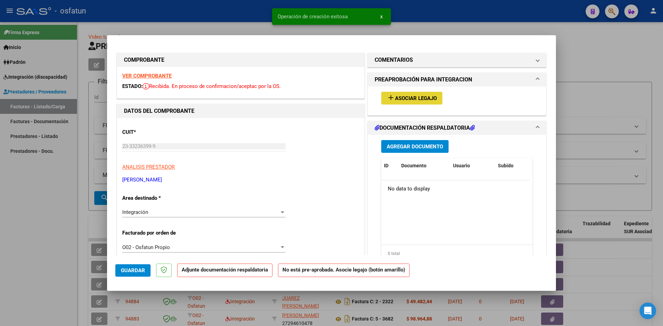
click at [408, 101] on span "Asociar Legajo" at bounding box center [416, 98] width 42 height 6
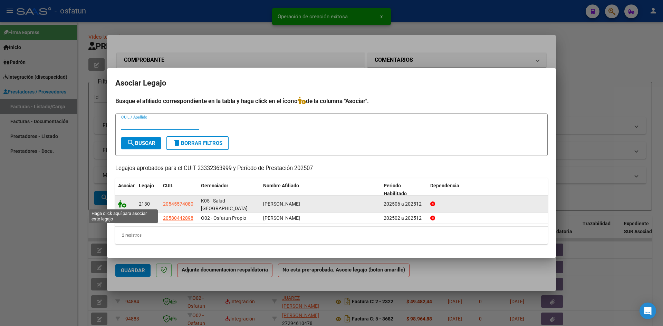
click at [121, 205] on icon at bounding box center [122, 204] width 8 height 8
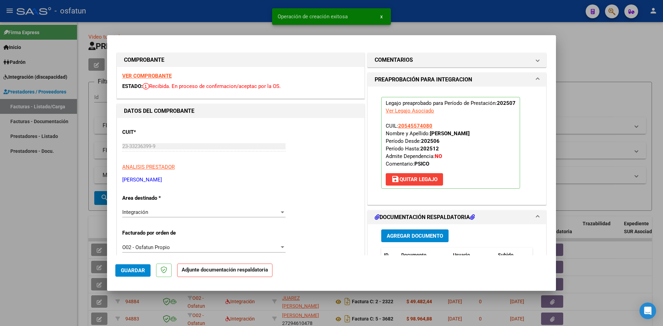
click at [398, 234] on span "Agregar Documento" at bounding box center [415, 236] width 56 height 6
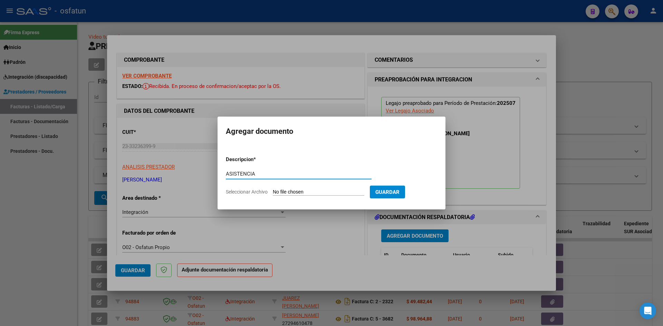
type input "ASISTENCIA"
click at [273, 189] on input "Seleccionar Archivo" at bounding box center [319, 192] width 92 height 7
type input "C:\fakepath\ASIST PSICOL JULIO.pdf"
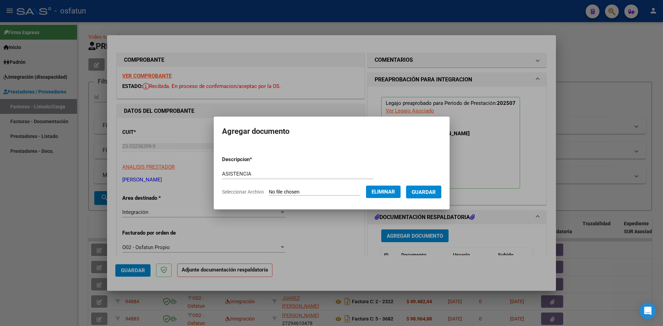
click at [429, 197] on button "Guardar" at bounding box center [423, 192] width 35 height 13
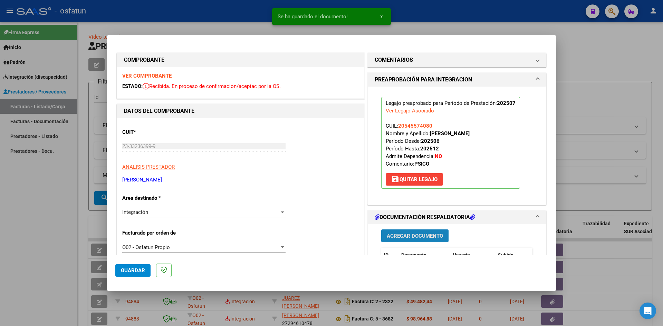
click at [418, 235] on span "Agregar Documento" at bounding box center [415, 236] width 56 height 6
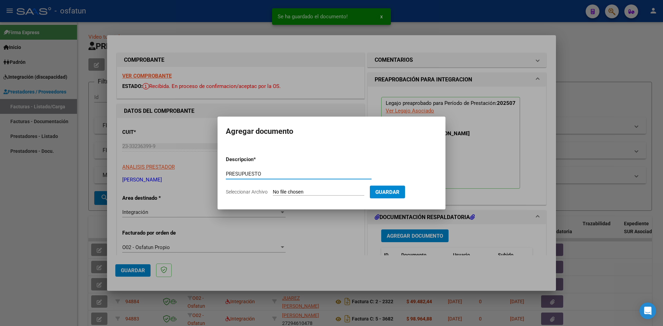
type input "PRESUPUESTO"
click at [273, 189] on input "Seleccionar Archivo" at bounding box center [319, 192] width 92 height 7
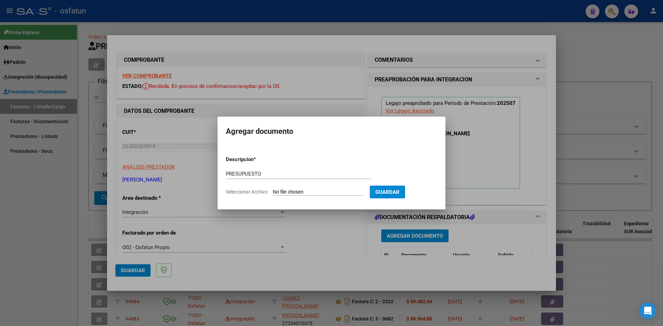
type input "C:\fakepath\PRESUP PSICOL JULIO.pdf"
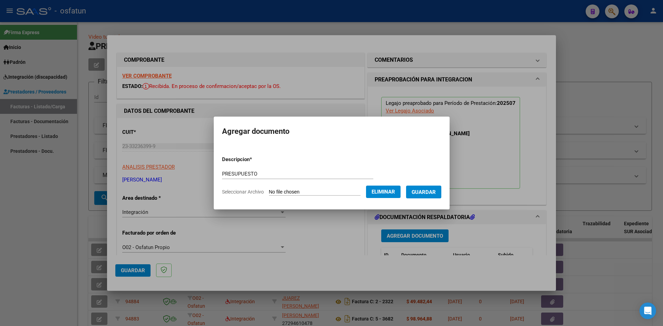
click at [429, 194] on span "Guardar" at bounding box center [424, 192] width 24 height 6
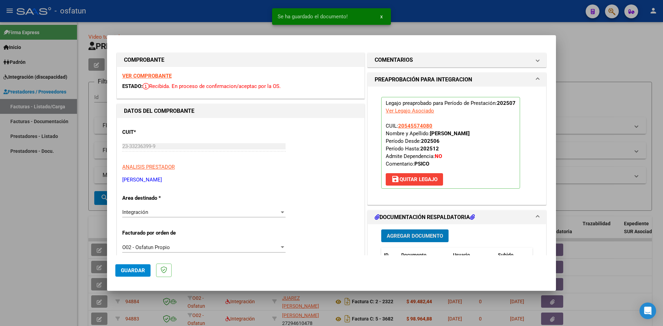
click at [129, 264] on mat-dialog-actions "Guardar" at bounding box center [331, 269] width 432 height 27
click at [129, 269] on span "Guardar" at bounding box center [133, 271] width 24 height 6
click at [12, 207] on div at bounding box center [331, 163] width 663 height 326
type input "$ 0,00"
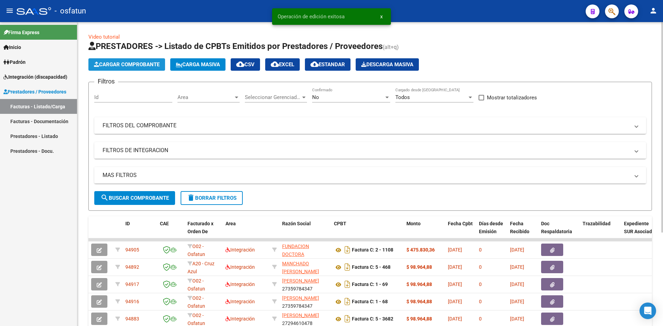
click at [135, 67] on span "Cargar Comprobante" at bounding box center [127, 64] width 66 height 6
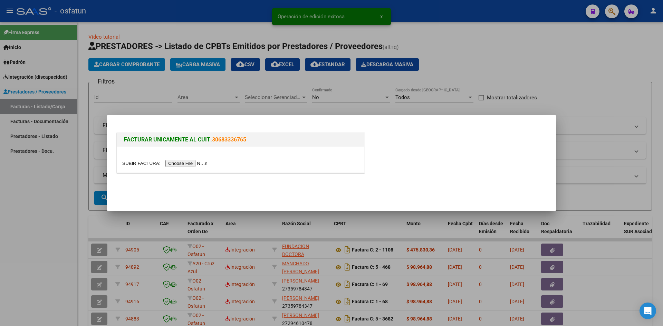
click at [174, 164] on input "file" at bounding box center [165, 163] width 87 height 7
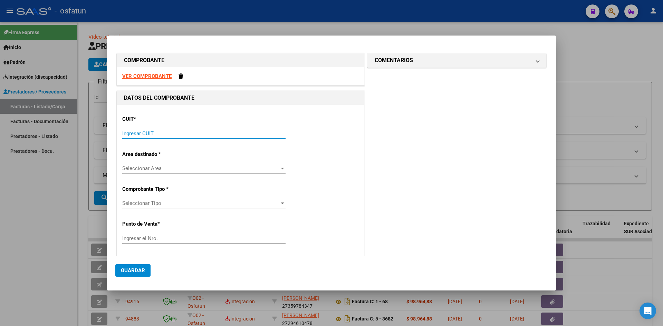
click at [138, 132] on input "Ingresar CUIT" at bounding box center [203, 134] width 163 height 6
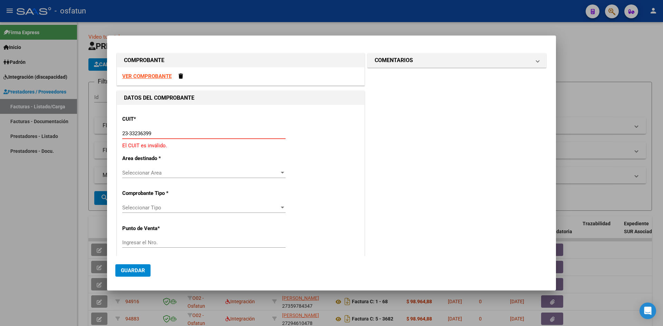
type input "23-33236399-9"
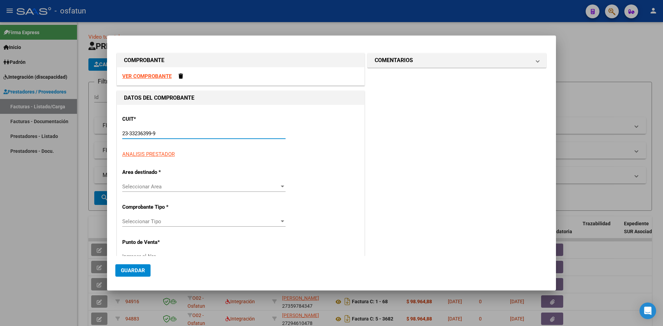
type input "2"
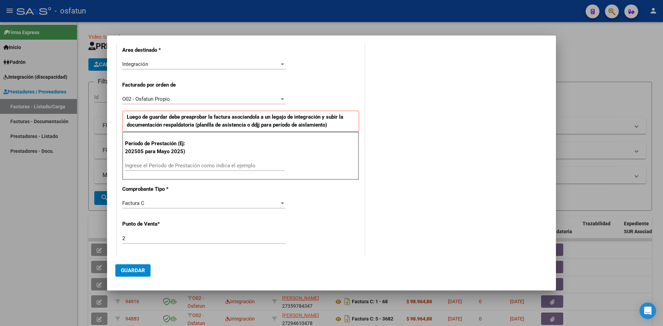
scroll to position [138, 0]
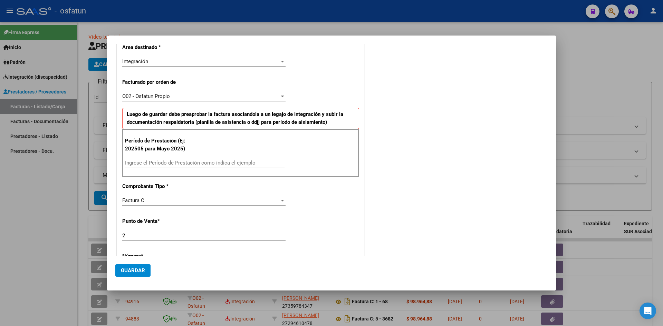
type input "23-33236399-9"
click at [142, 165] on input "Ingrese el Período de Prestación como indica el ejemplo" at bounding box center [205, 163] width 160 height 6
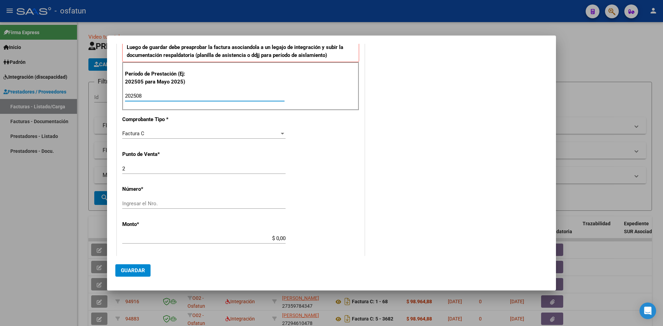
scroll to position [207, 0]
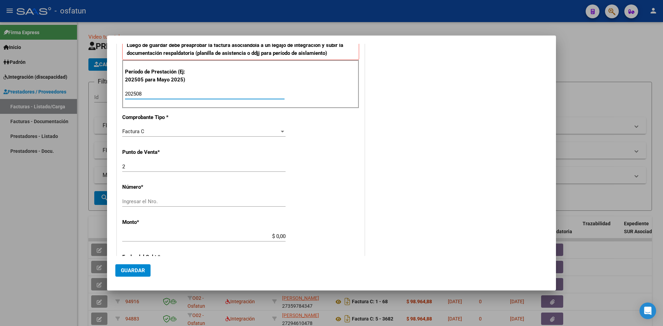
type input "202508"
click at [149, 200] on input "Ingresar el Nro." at bounding box center [203, 202] width 163 height 6
type input "125"
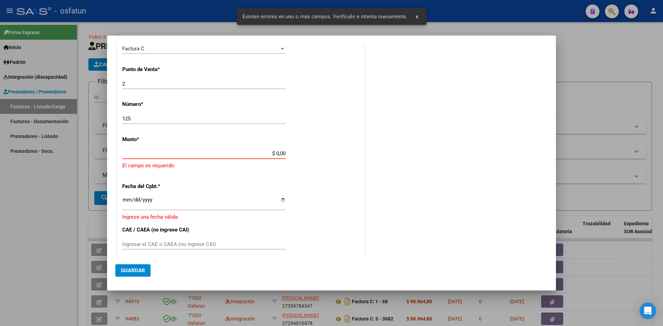
scroll to position [290, 0]
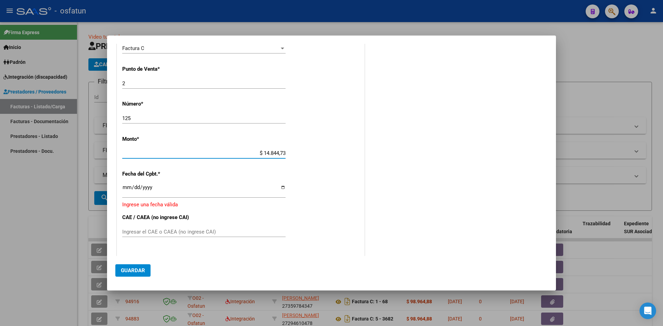
type input "$ 148.447,32"
click at [123, 186] on input "Ingresar la fecha" at bounding box center [203, 190] width 163 height 11
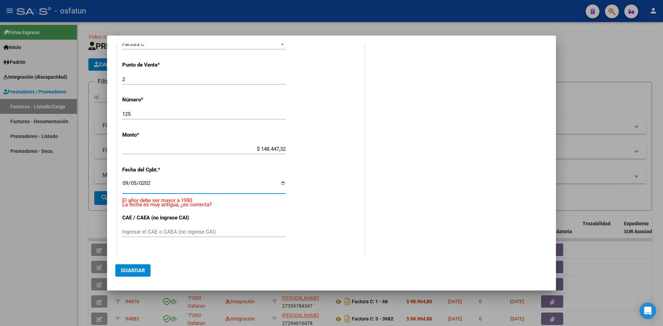
type input "[DATE]"
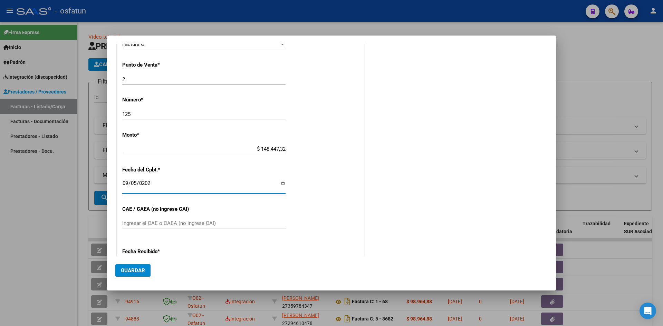
scroll to position [286, 0]
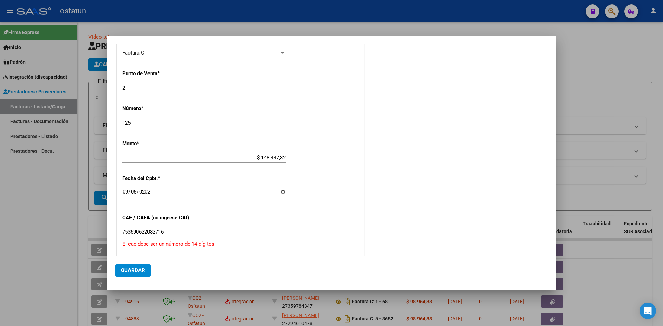
type input "753690622082716"
drag, startPoint x: 561, startPoint y: 198, endPoint x: 317, endPoint y: 183, distance: 244.3
click at [320, 184] on div "COMPROBANTE VER COMPROBANTE DATOS DEL COMPROBANTE CUIT * 23-33236399-9 Ingresar…" at bounding box center [331, 163] width 663 height 326
click at [178, 234] on input "753690622082716" at bounding box center [203, 232] width 163 height 6
drag, startPoint x: 164, startPoint y: 233, endPoint x: 23, endPoint y: 224, distance: 141.5
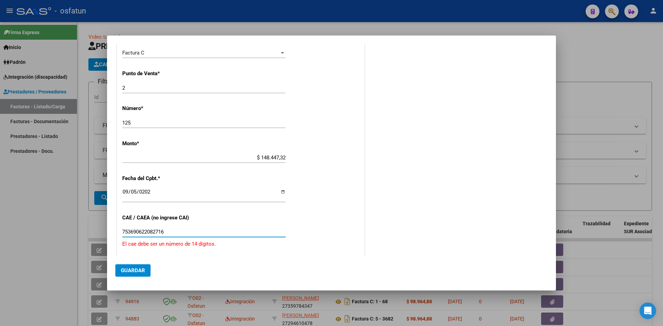
click at [25, 226] on div "COMPROBANTE VER COMPROBANTE DATOS DEL COMPROBANTE CUIT * 23-33236399-9 Ingresar…" at bounding box center [331, 163] width 663 height 326
type input "75369062082716"
click at [119, 258] on mat-dialog-actions "Guardar" at bounding box center [331, 269] width 432 height 26
click at [130, 268] on span "Guardar" at bounding box center [133, 271] width 24 height 6
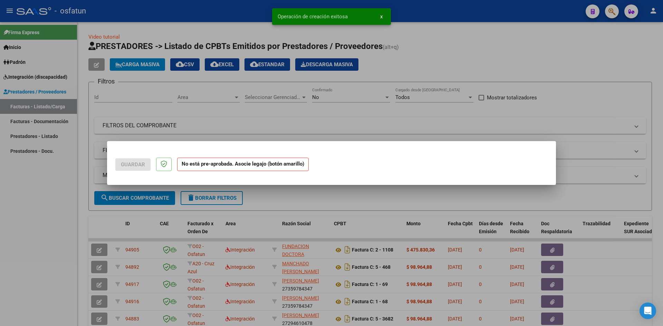
scroll to position [0, 0]
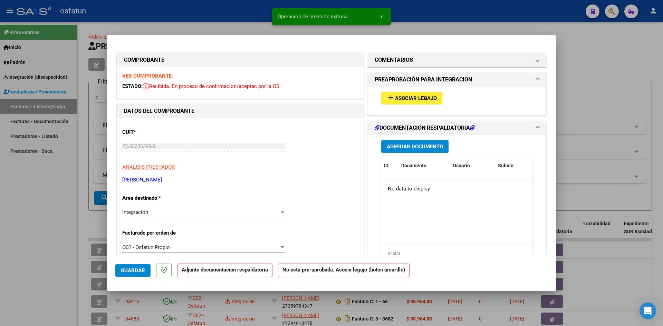
click at [413, 96] on span "Asociar Legajo" at bounding box center [416, 98] width 42 height 6
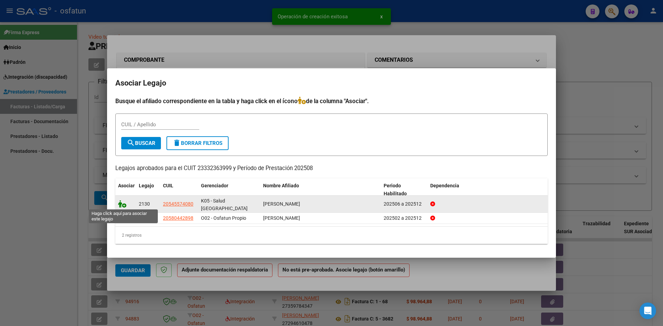
click at [123, 203] on icon at bounding box center [122, 204] width 8 height 8
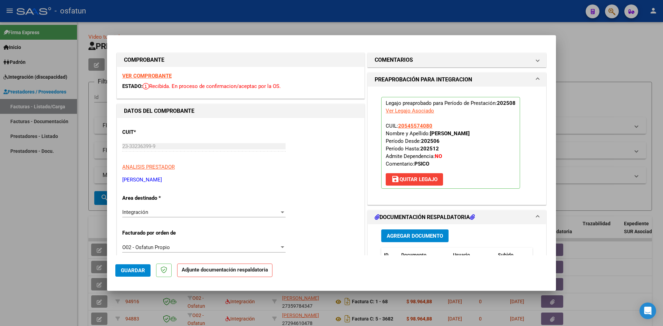
click at [407, 235] on span "Agregar Documento" at bounding box center [415, 236] width 56 height 6
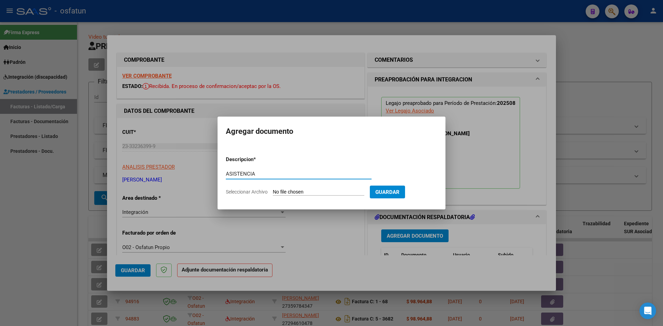
type input "ASISTENCIA"
click at [273, 189] on input "Seleccionar Archivo" at bounding box center [319, 192] width 92 height 7
type input "C:\fakepath\ASIST PSICOL AGOSTO.pdf"
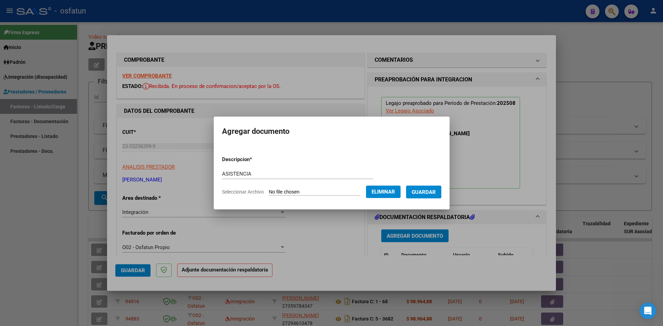
click at [429, 192] on span "Guardar" at bounding box center [424, 192] width 24 height 6
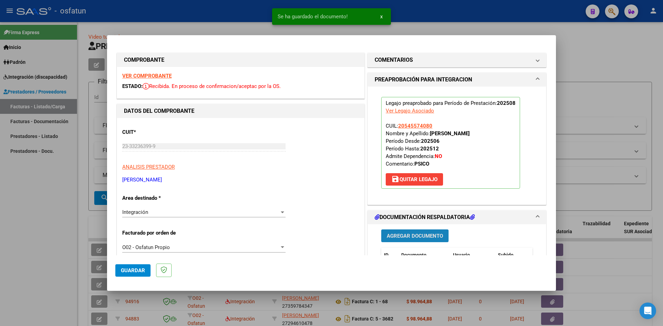
click at [422, 237] on span "Agregar Documento" at bounding box center [415, 236] width 56 height 6
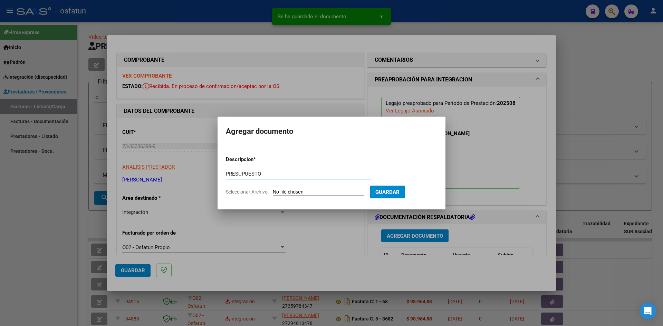
type input "PRESUPUESTO"
click at [273, 189] on input "Seleccionar Archivo" at bounding box center [319, 192] width 92 height 7
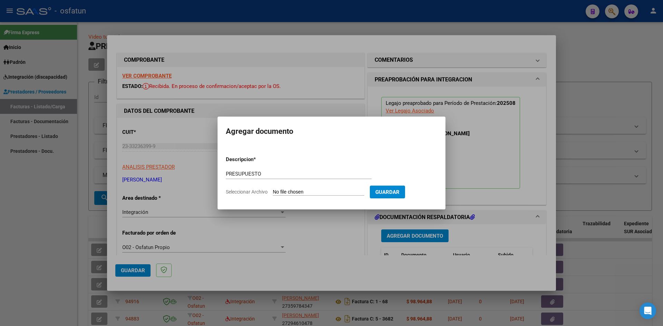
type input "C:\fakepath\PRESUP PSCIOL AGOSTO.pdf"
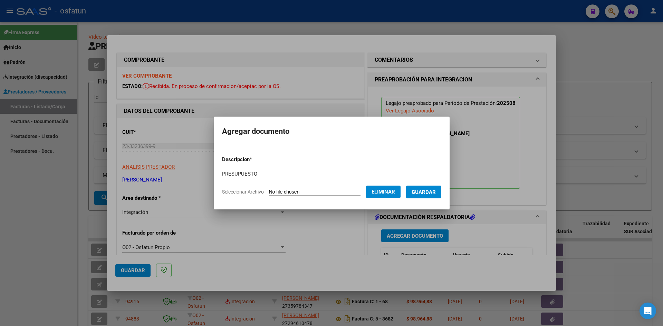
click at [425, 197] on button "Guardar" at bounding box center [423, 192] width 35 height 13
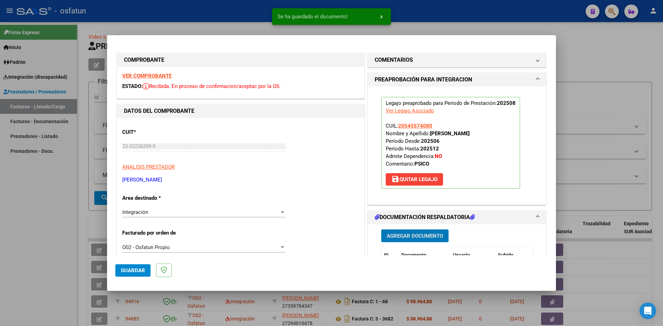
click at [146, 267] on button "Guardar" at bounding box center [132, 271] width 35 height 12
click at [11, 227] on div at bounding box center [331, 163] width 663 height 326
type input "$ 0,00"
